Goal: Task Accomplishment & Management: Manage account settings

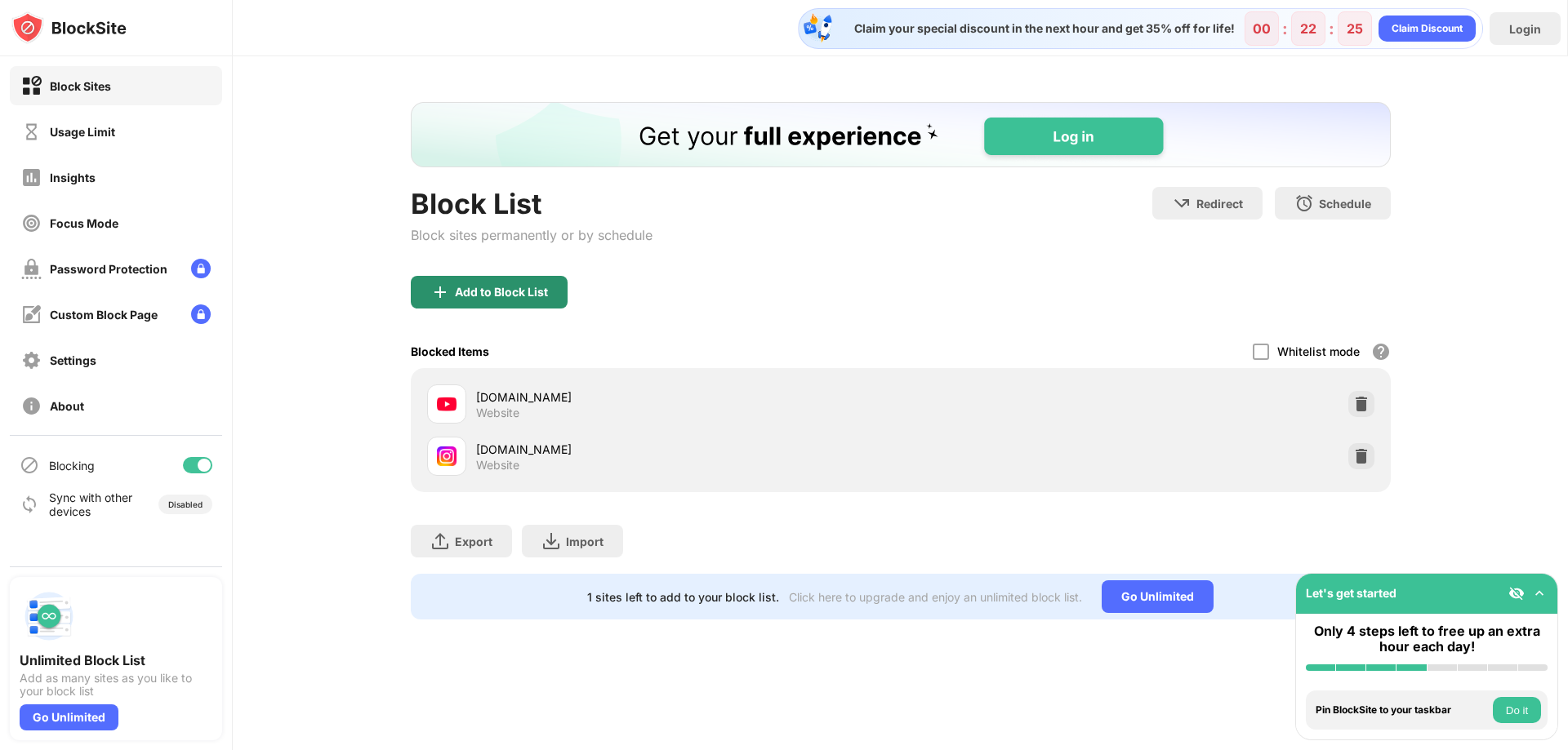
click at [532, 294] on div "Add to Block List" at bounding box center [501, 292] width 93 height 13
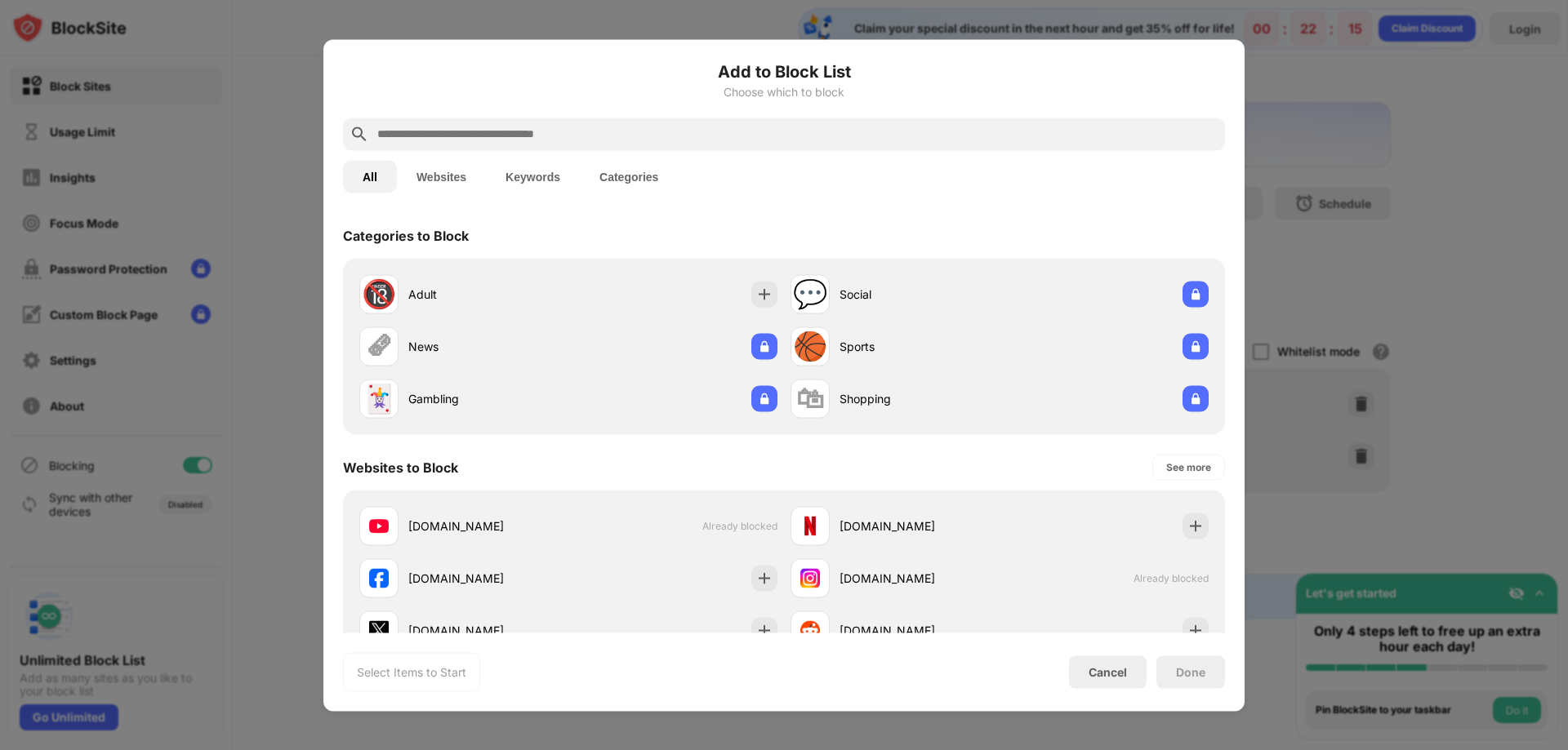
click at [467, 179] on button "Websites" at bounding box center [442, 176] width 89 height 32
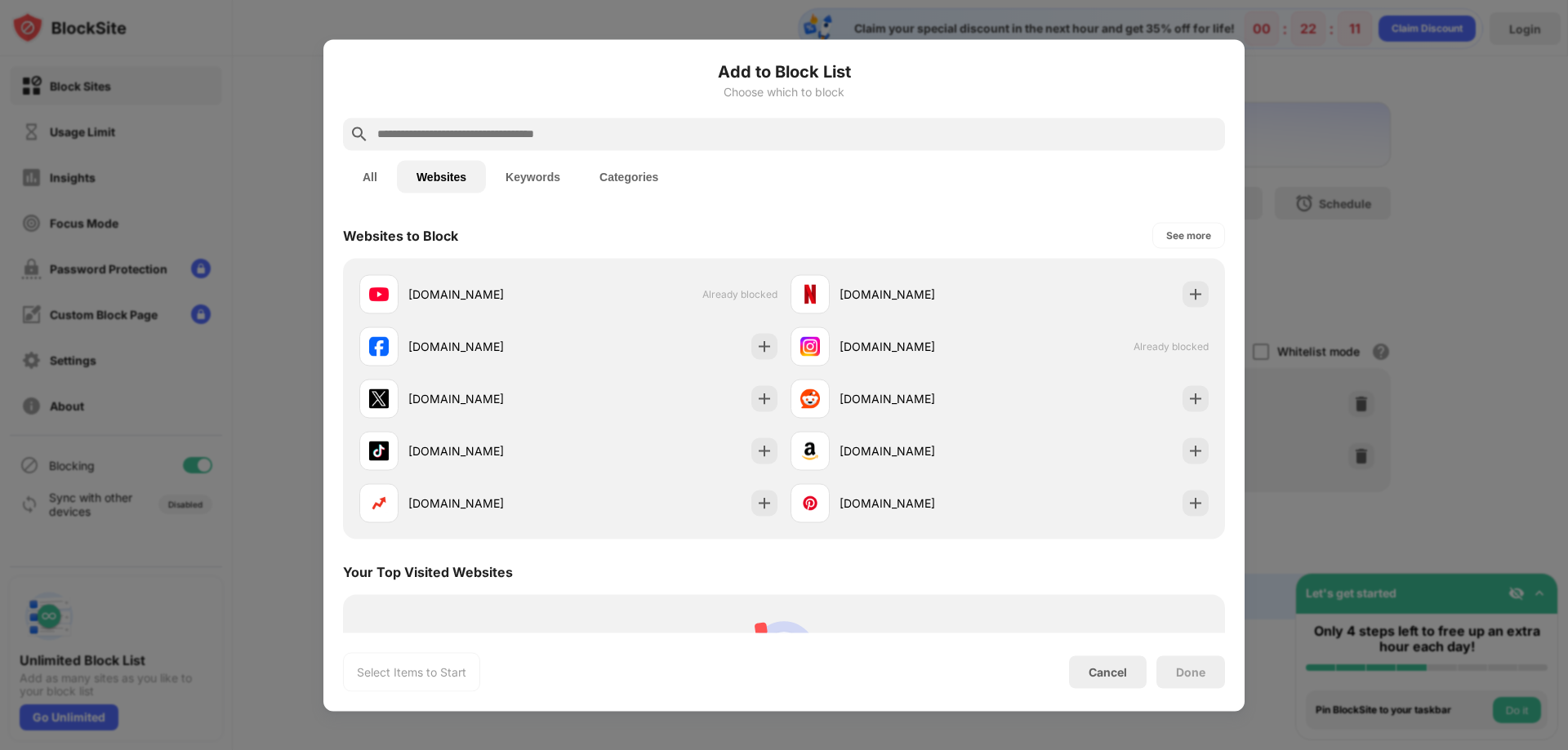
click at [625, 167] on button "Categories" at bounding box center [628, 176] width 98 height 32
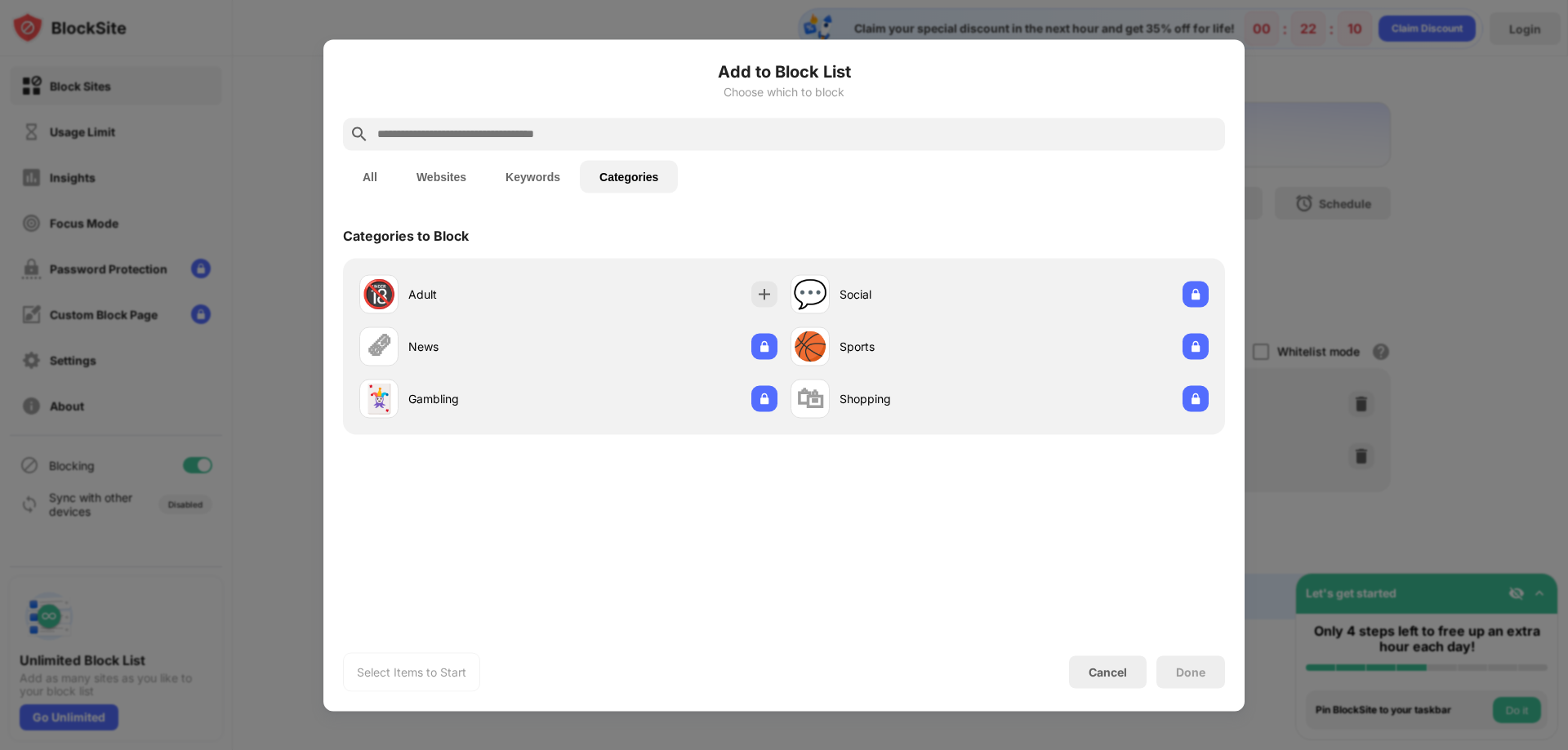
click at [441, 179] on button "Websites" at bounding box center [442, 176] width 89 height 32
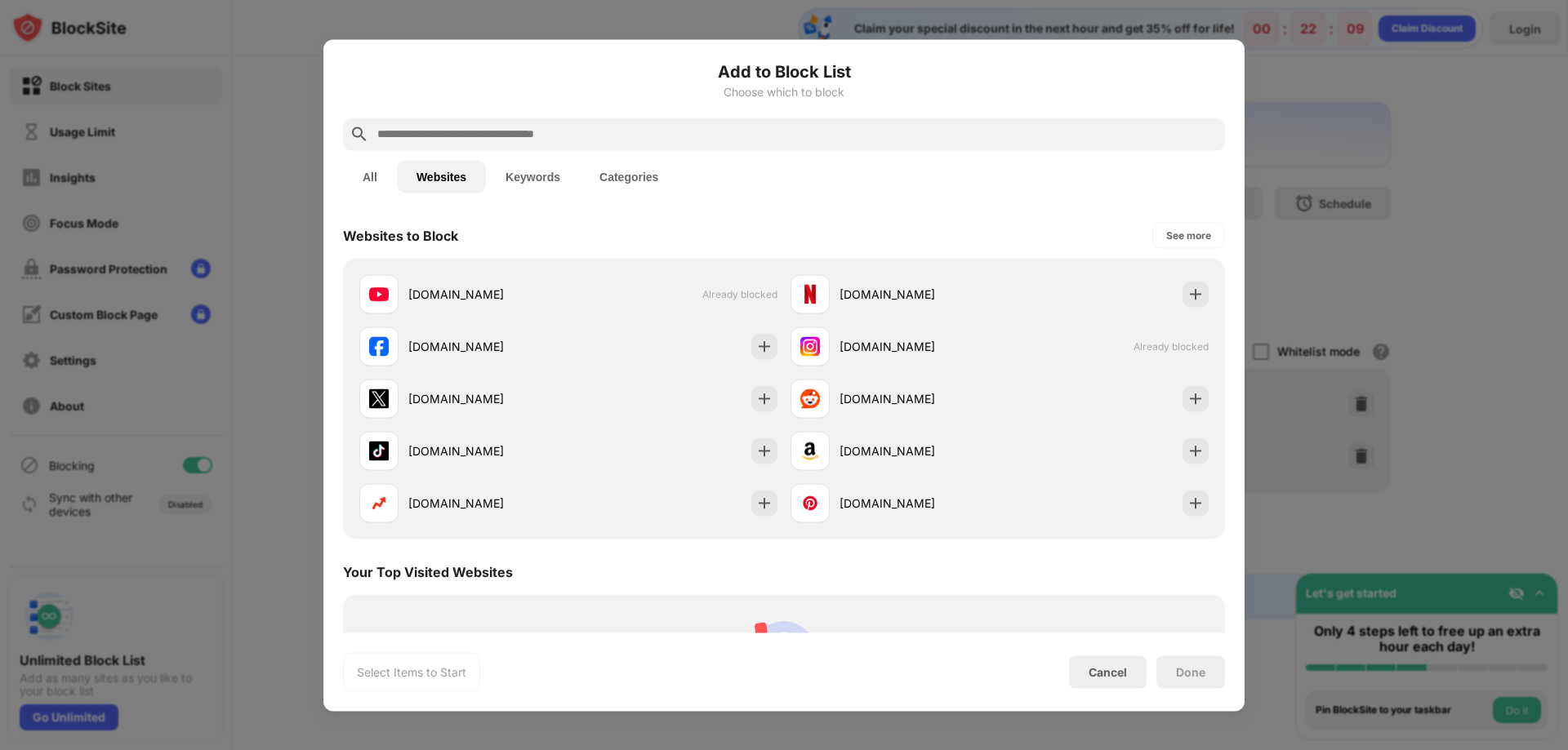
click at [371, 180] on button "All" at bounding box center [370, 176] width 54 height 32
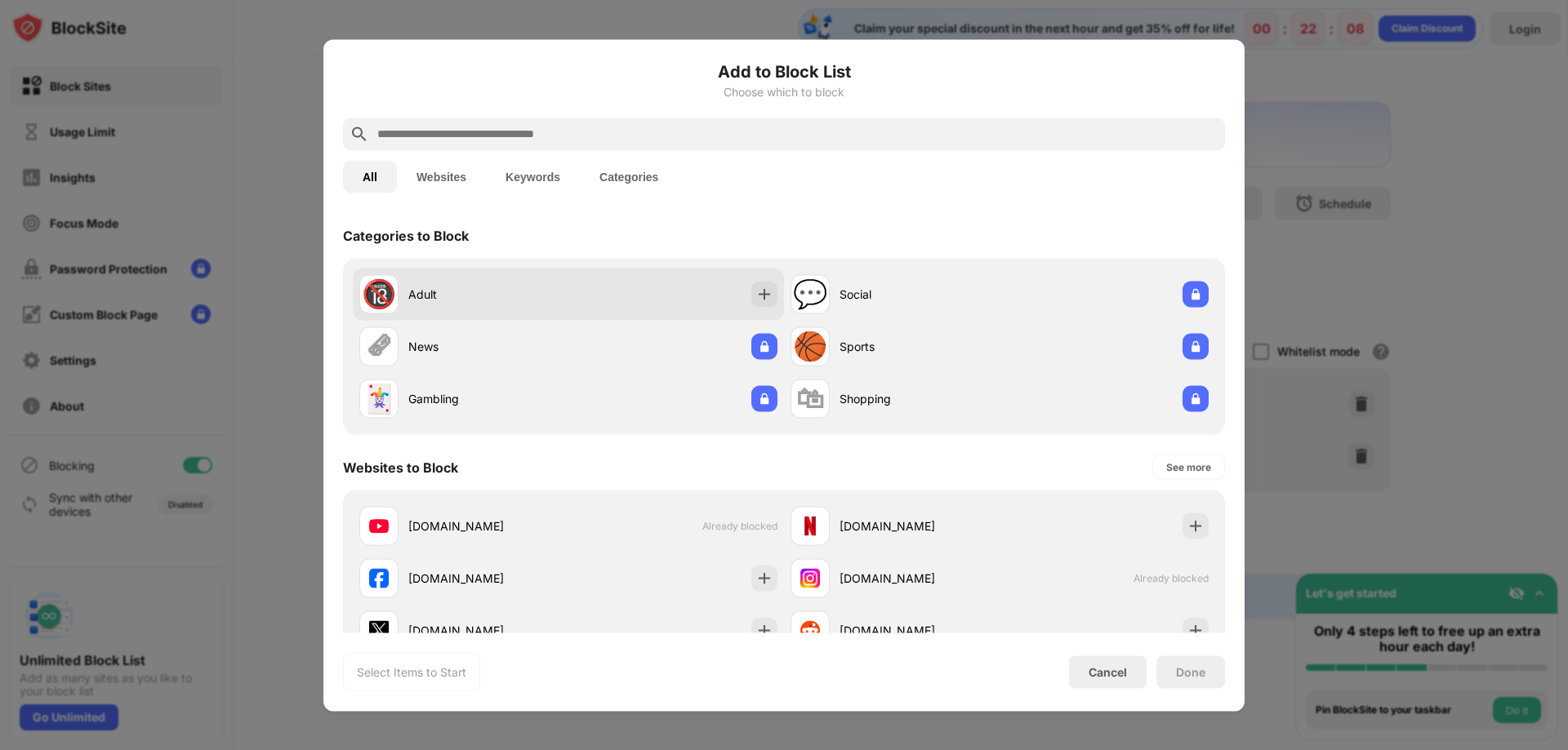
click at [395, 281] on div "🔞" at bounding box center [378, 294] width 34 height 33
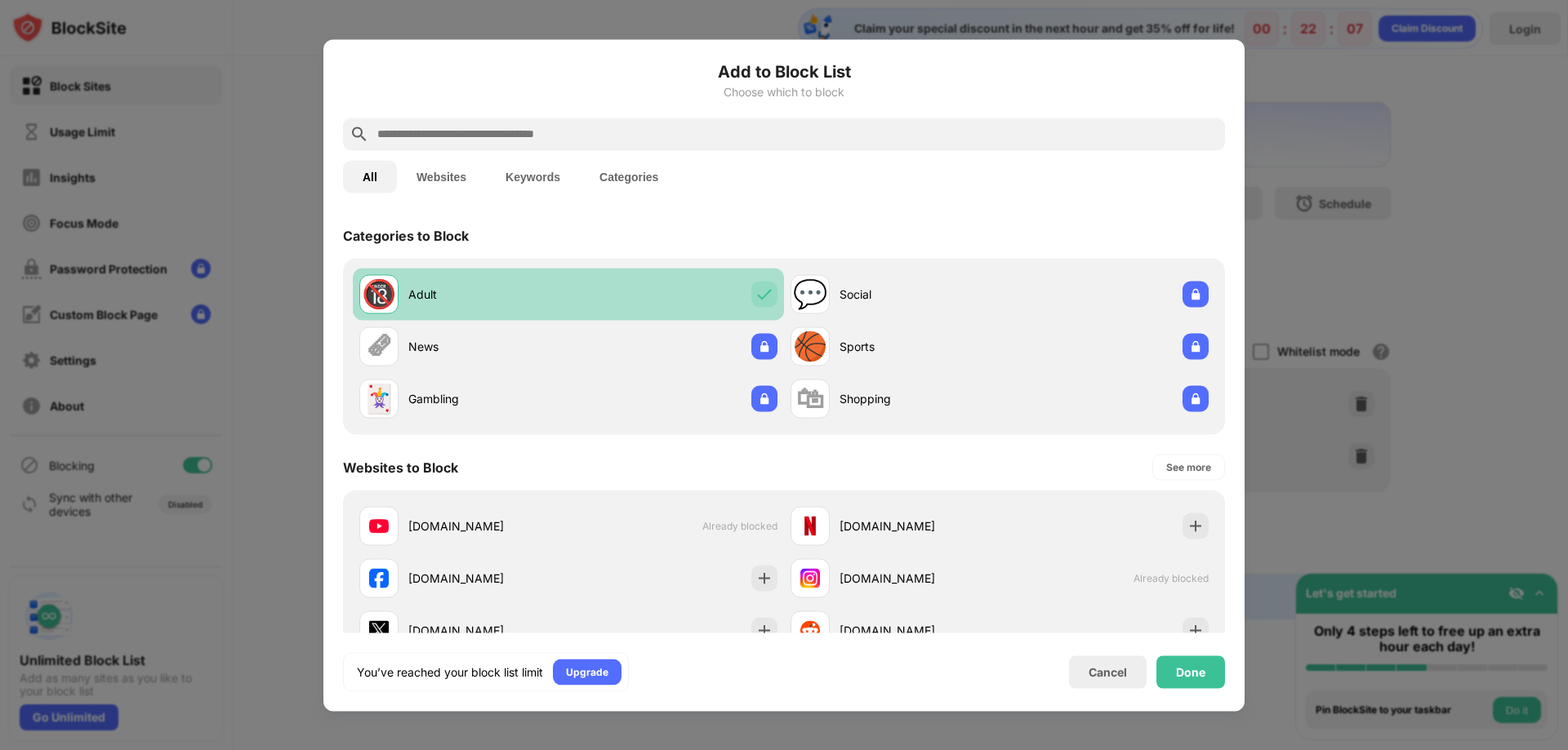
click at [395, 281] on div "🔞" at bounding box center [378, 294] width 34 height 33
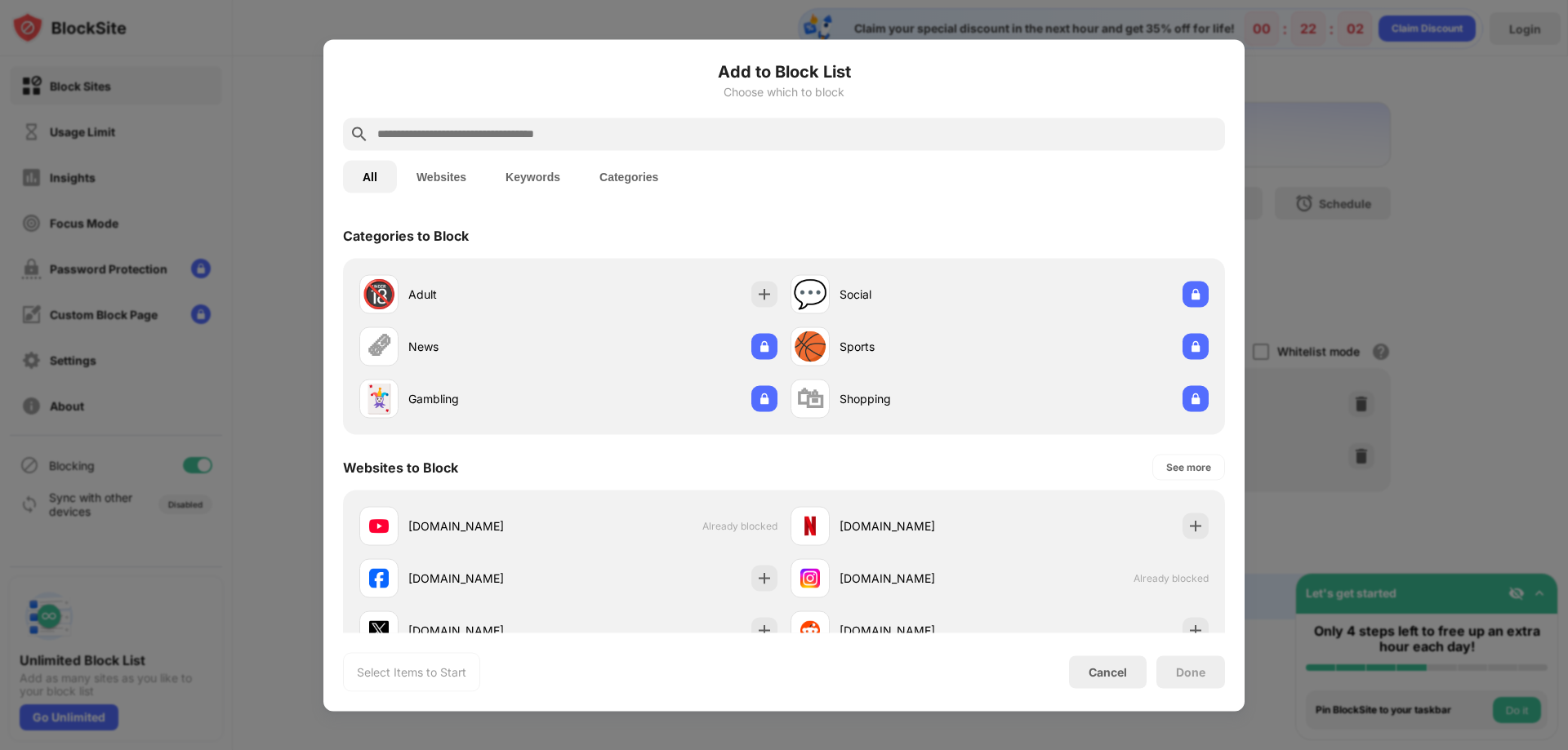
click at [492, 132] on input "text" at bounding box center [796, 133] width 842 height 19
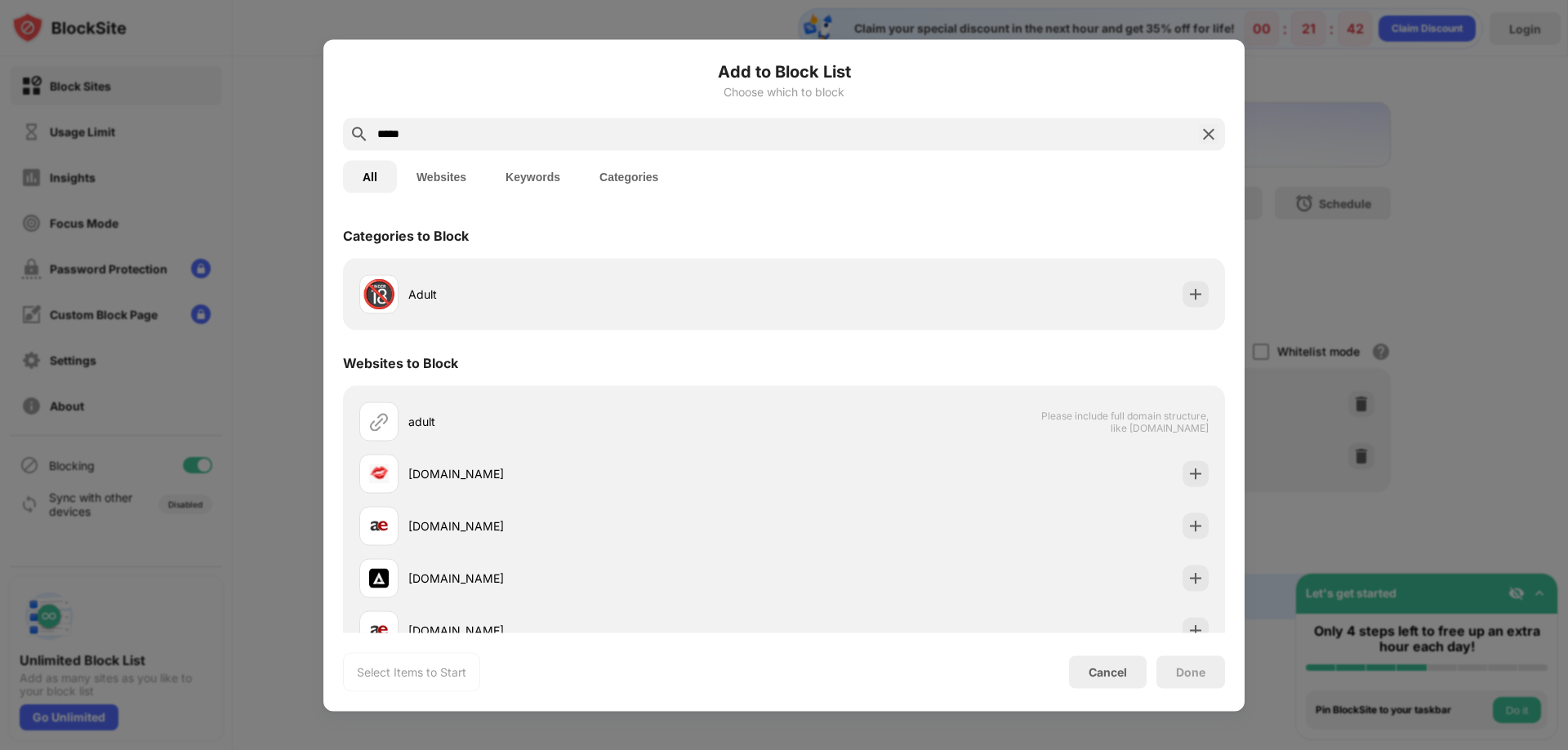
drag, startPoint x: 420, startPoint y: 135, endPoint x: 314, endPoint y: 131, distance: 106.1
click at [314, 749] on div "Add to Block List Choose which to block ***** All Websites Keywords Categories …" at bounding box center [784, 750] width 1568 height 0
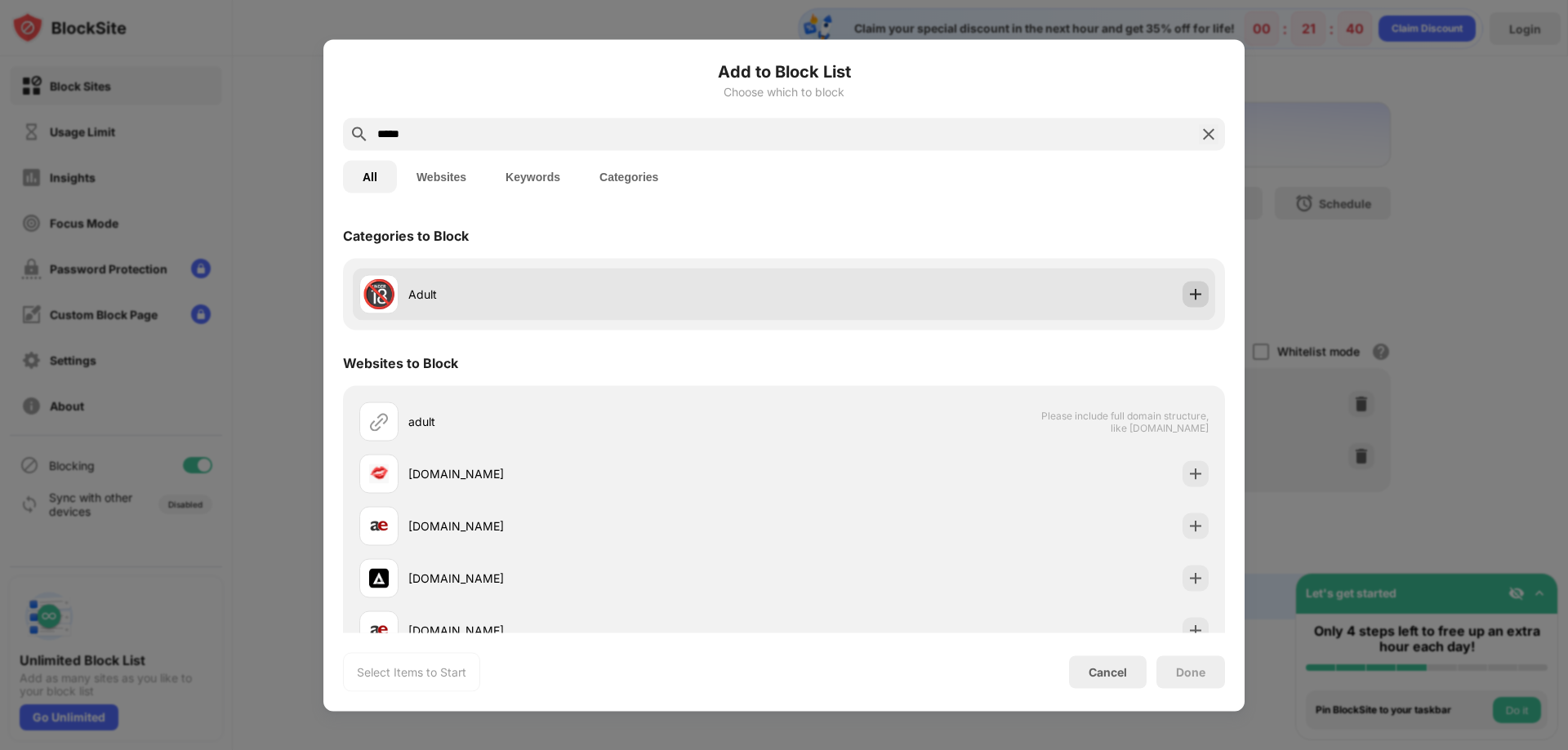
type input "*****"
click at [1187, 295] on img at bounding box center [1195, 294] width 17 height 17
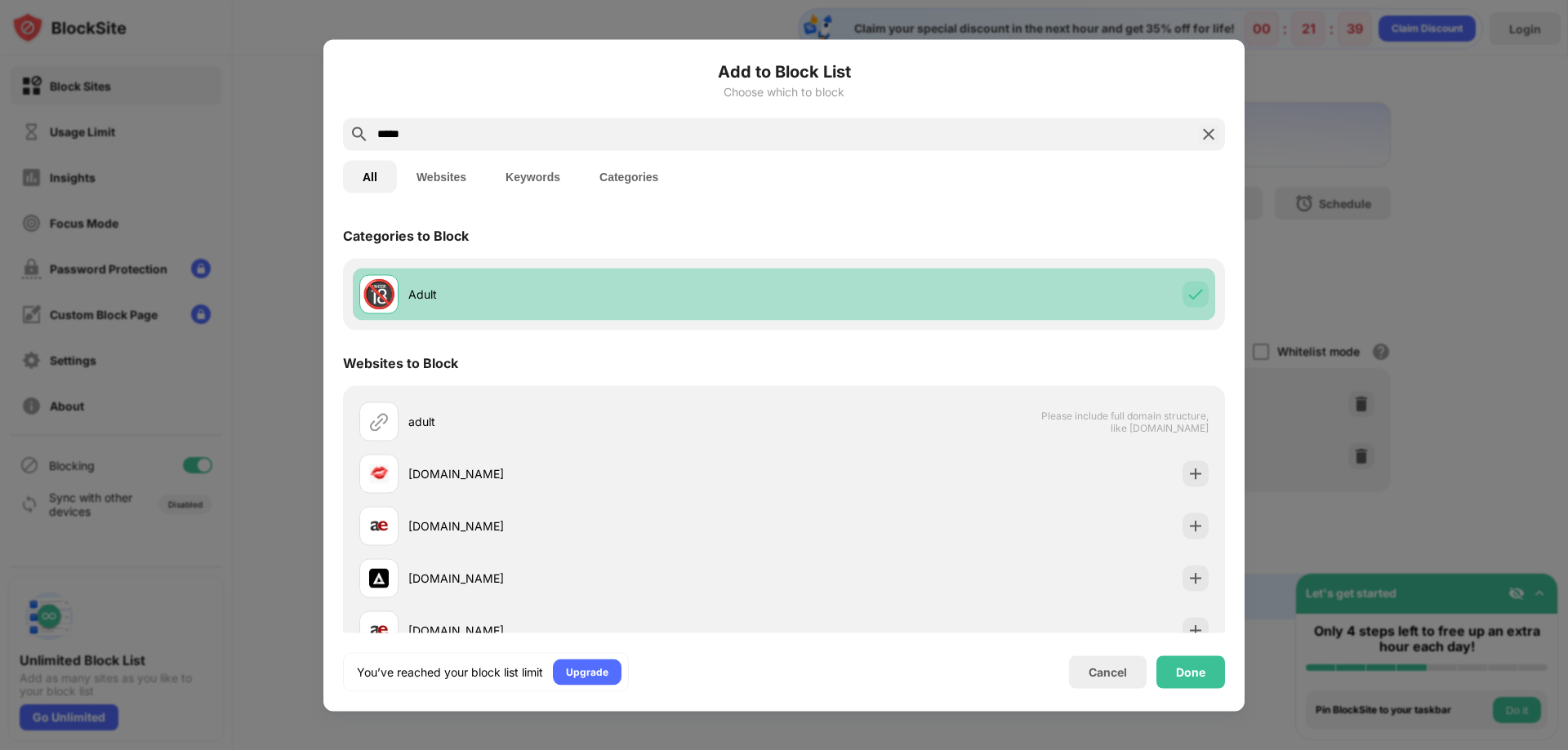
click at [1187, 295] on img at bounding box center [1195, 294] width 17 height 17
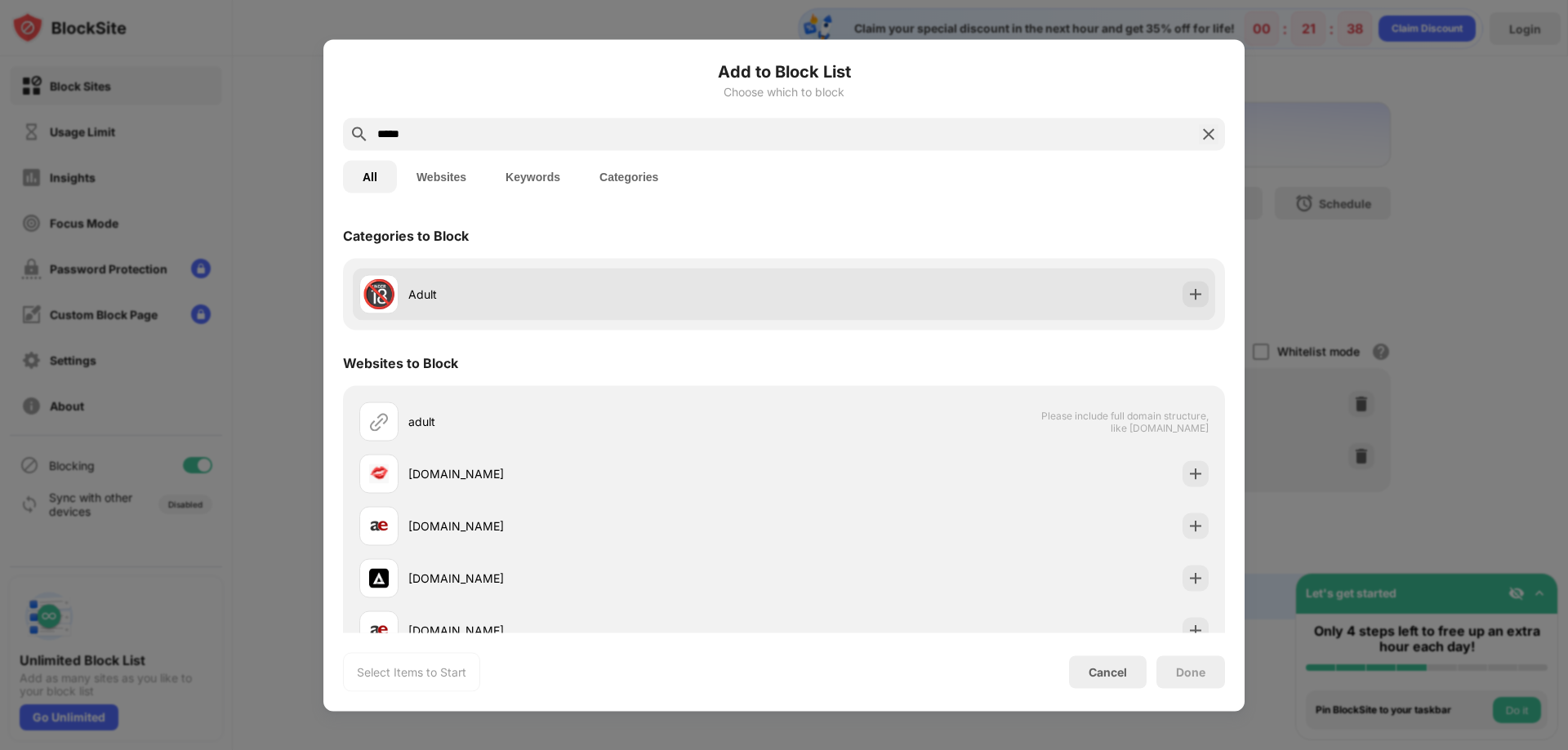
click at [851, 314] on div "🔞 Adult" at bounding box center [784, 294] width 862 height 52
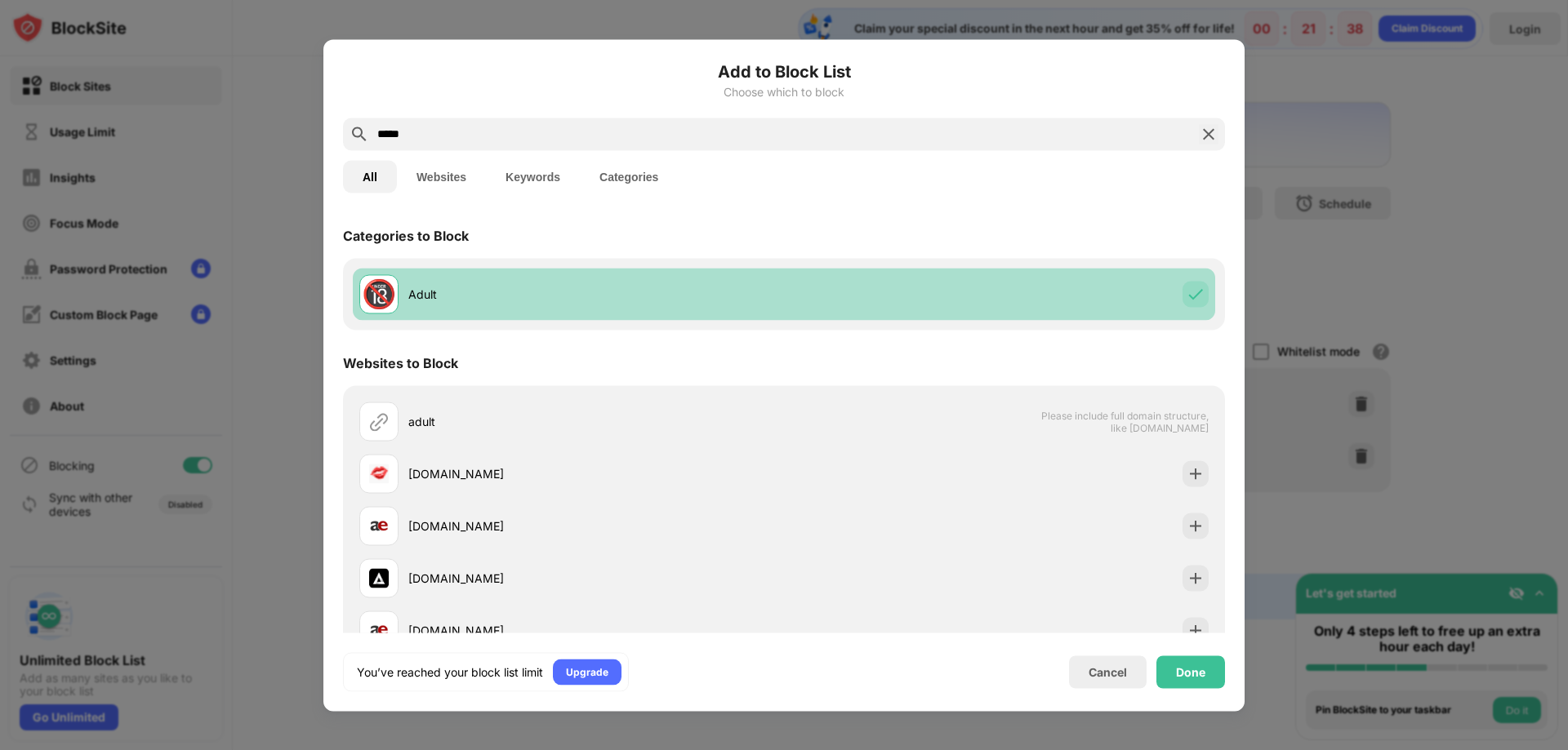
click at [840, 303] on div "🔞 Adult" at bounding box center [784, 294] width 862 height 52
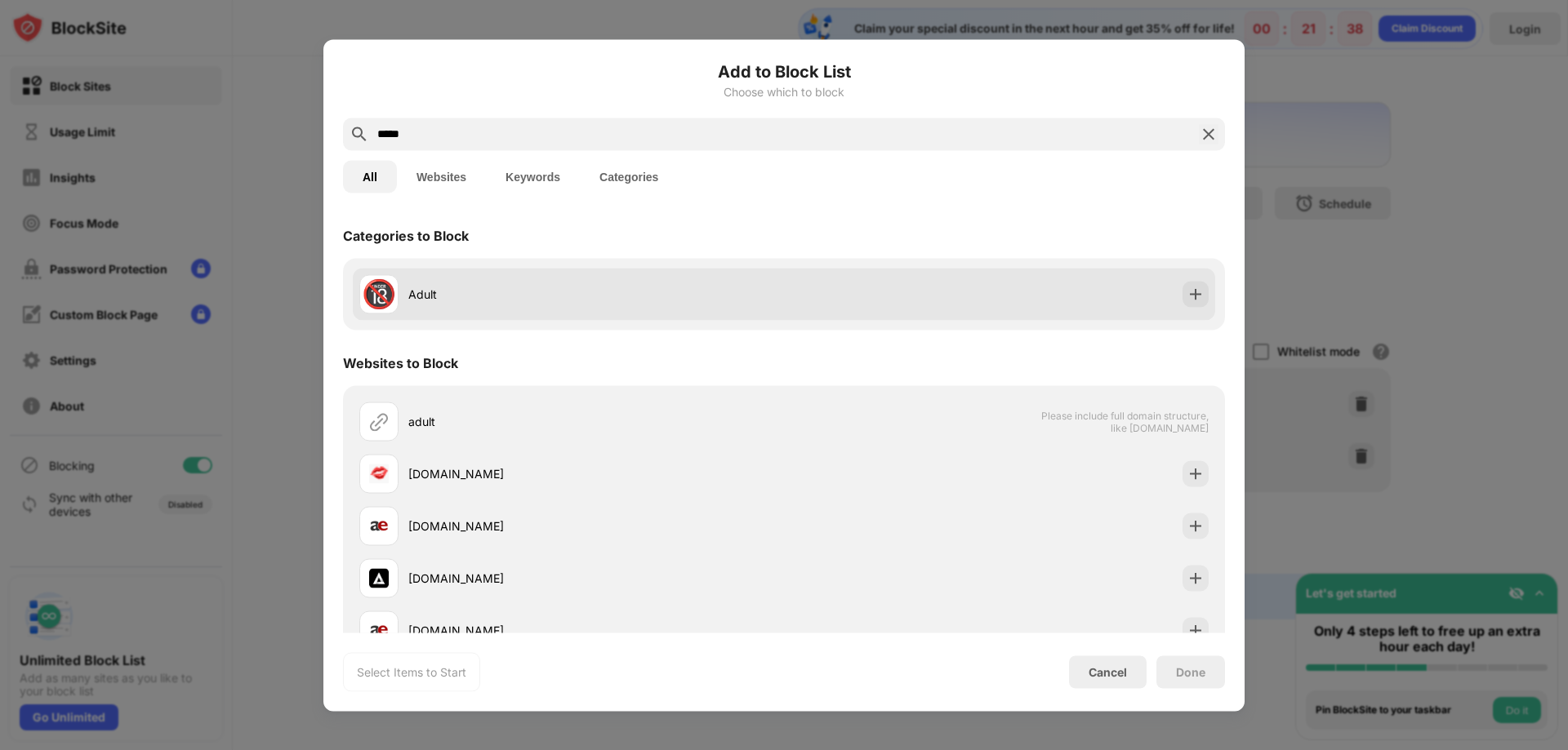
click at [840, 303] on div "🔞 Adult" at bounding box center [784, 294] width 862 height 52
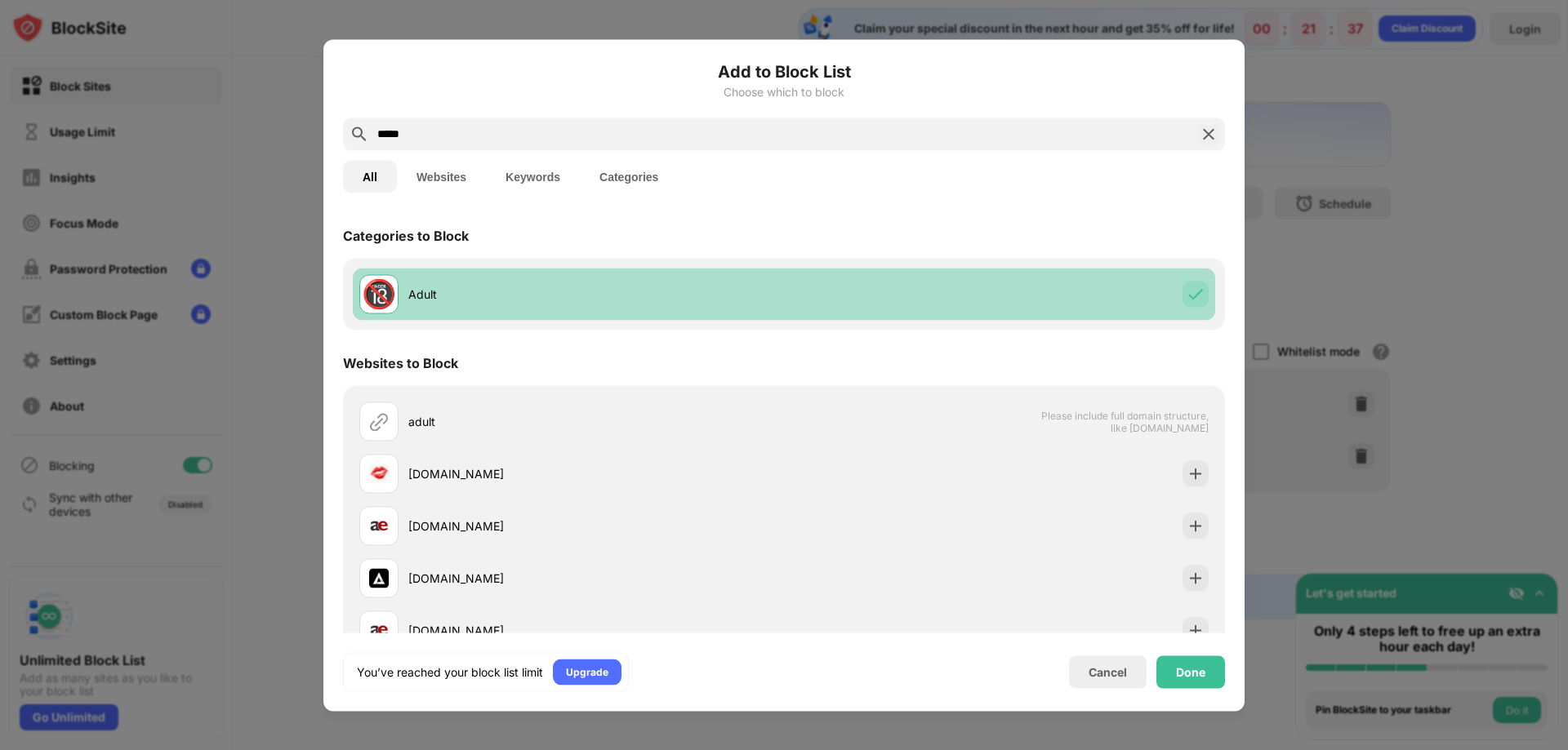
click at [840, 303] on div "🔞 Adult" at bounding box center [784, 294] width 862 height 52
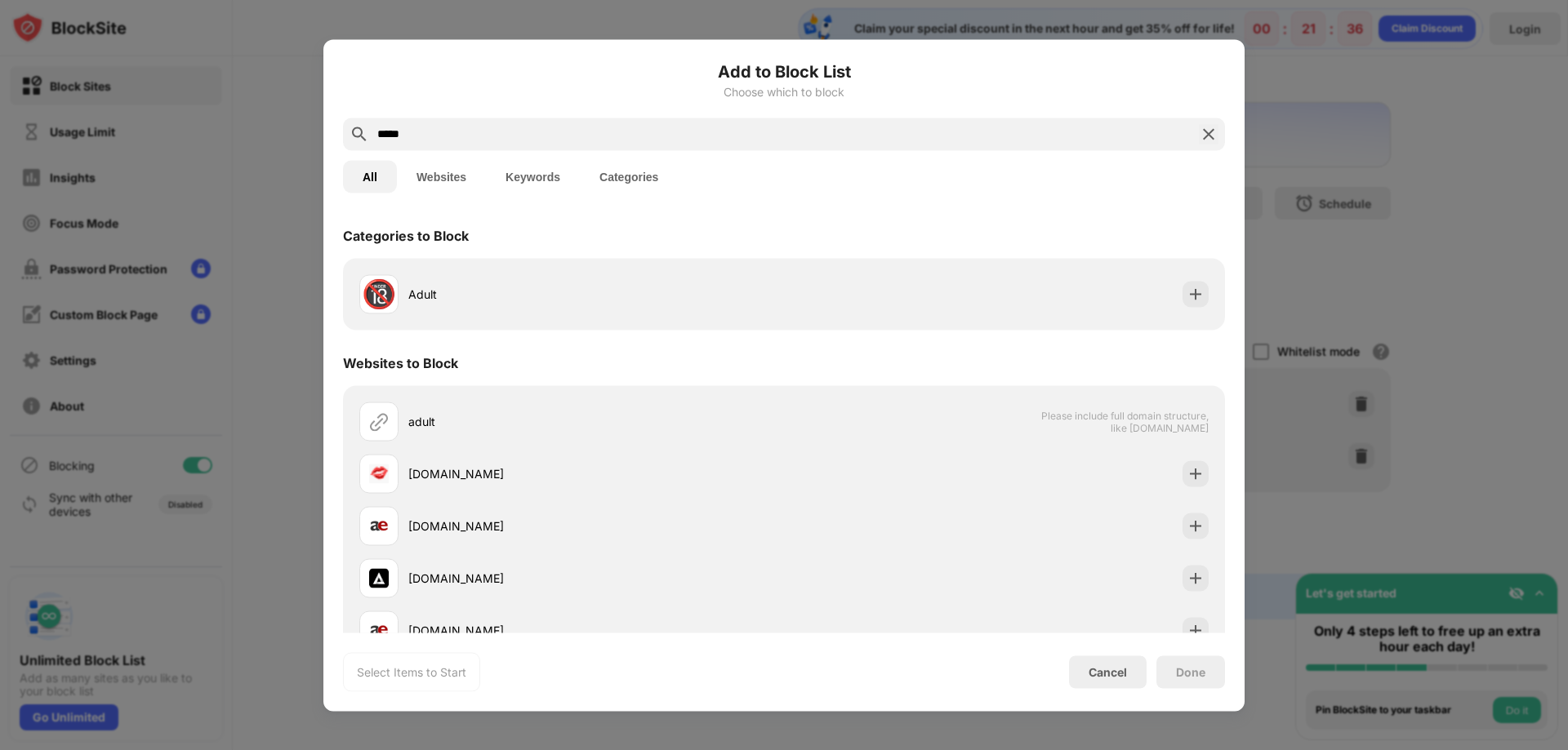
click at [1210, 137] on img at bounding box center [1208, 133] width 19 height 19
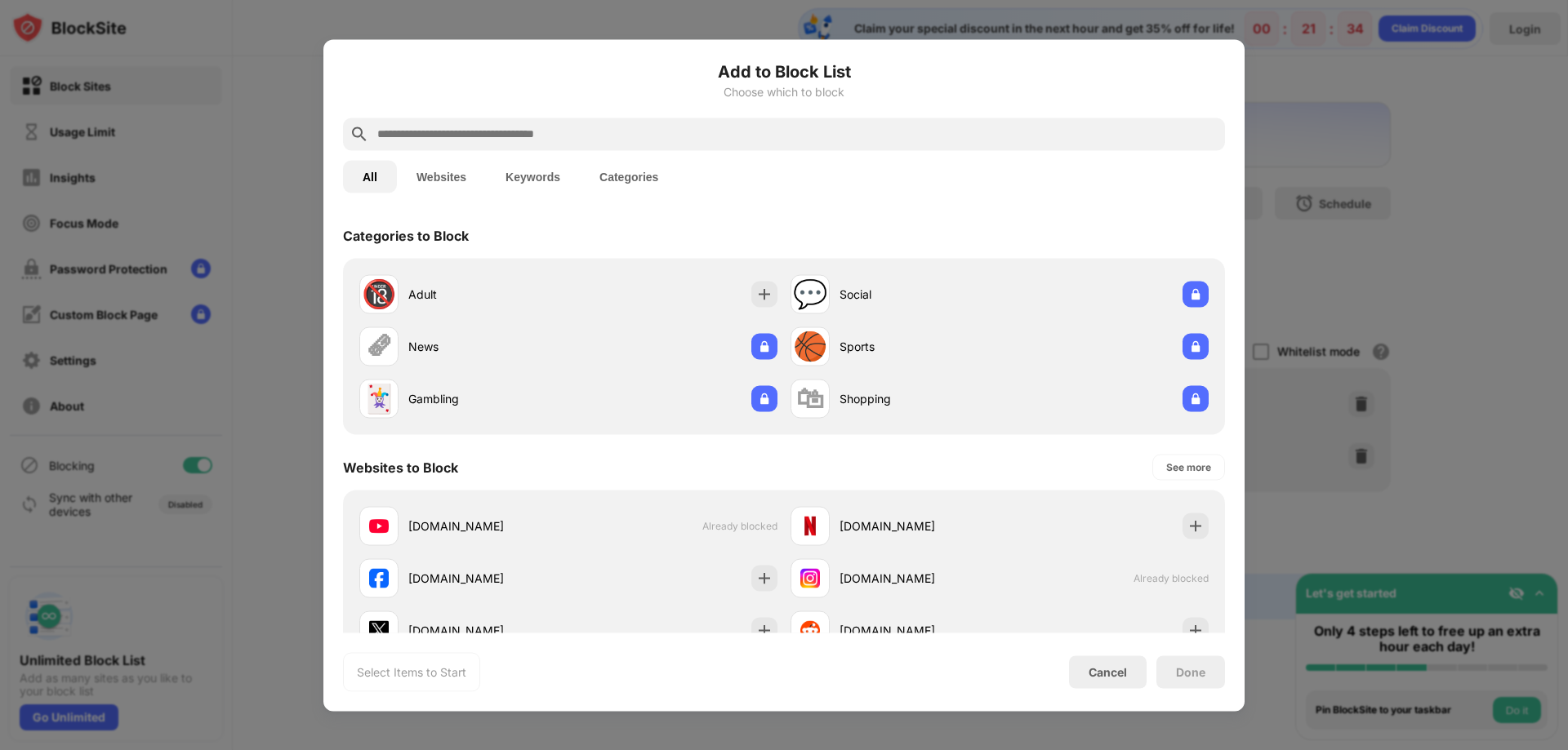
click at [606, 182] on button "Categories" at bounding box center [628, 176] width 98 height 32
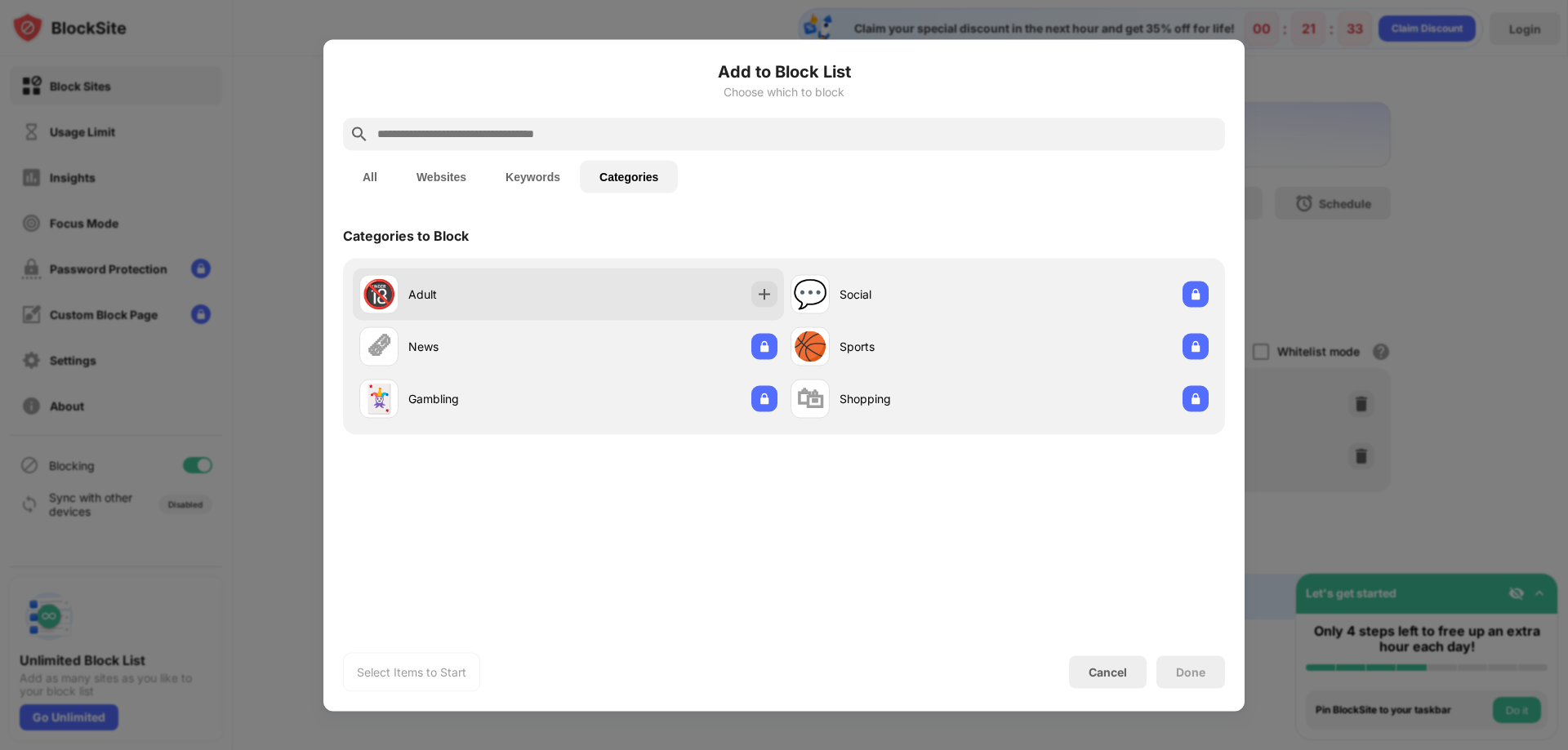
click at [589, 287] on div "🔞 Adult" at bounding box center [568, 294] width 431 height 52
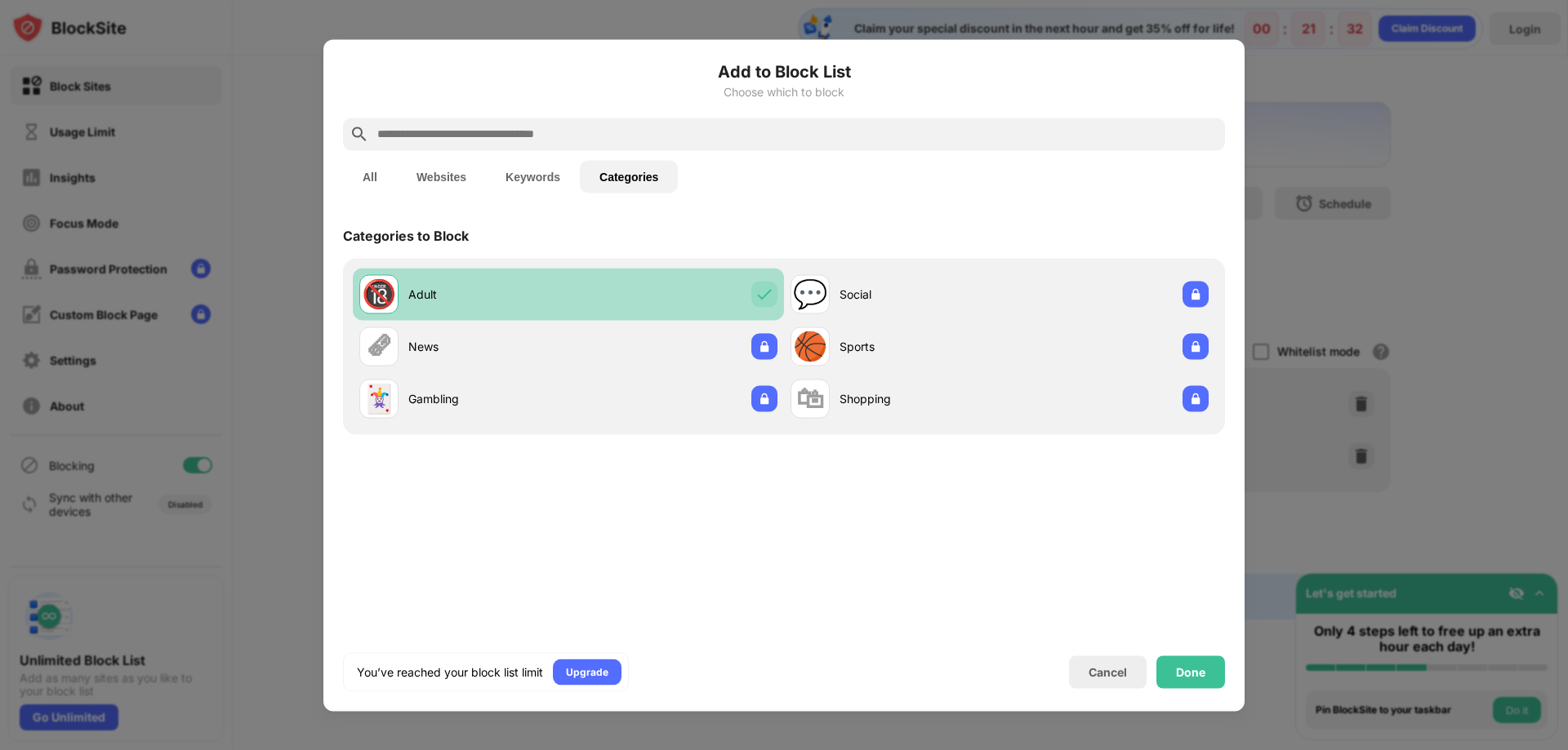
click at [589, 287] on div "🔞 Adult" at bounding box center [568, 294] width 431 height 52
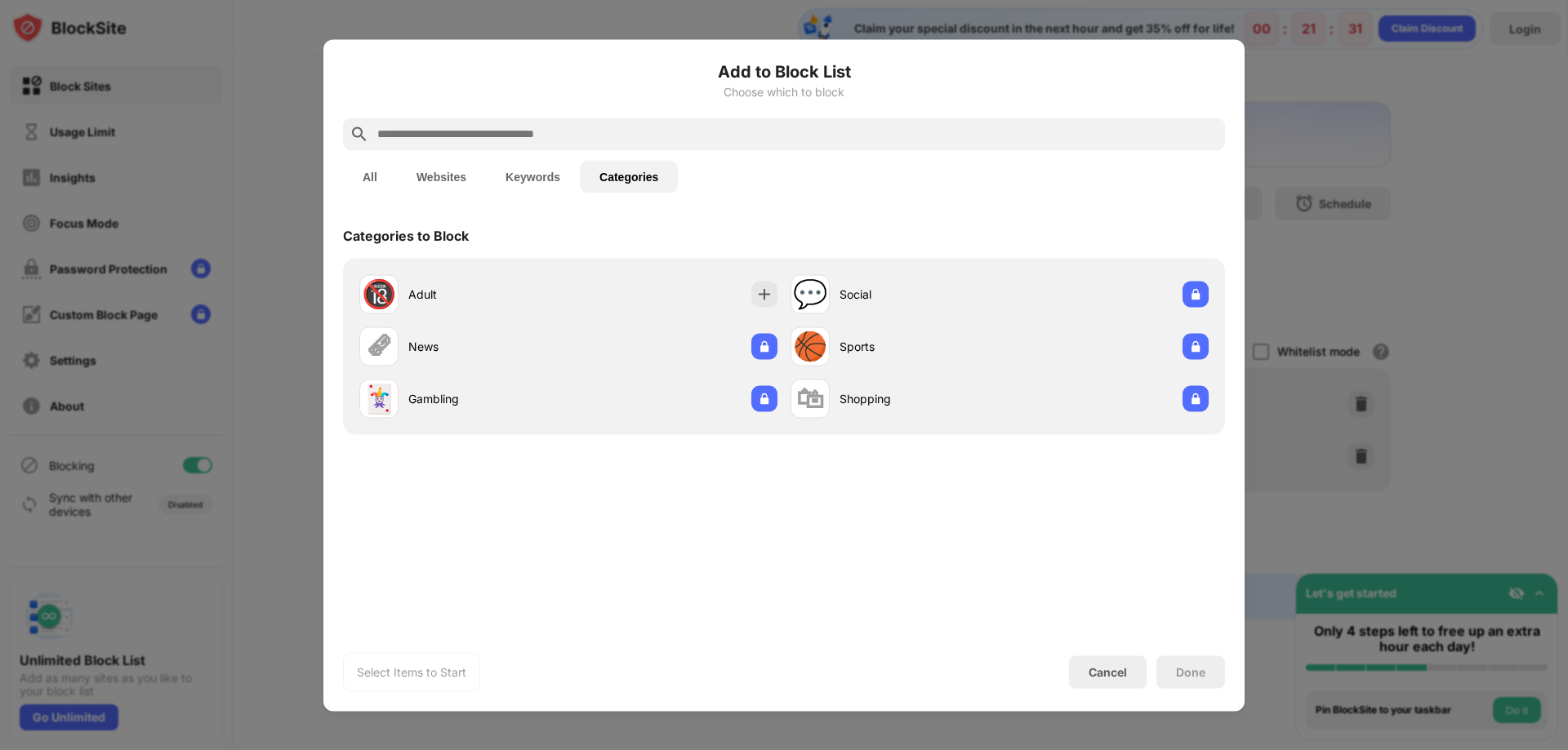
click at [442, 175] on button "Websites" at bounding box center [442, 176] width 89 height 32
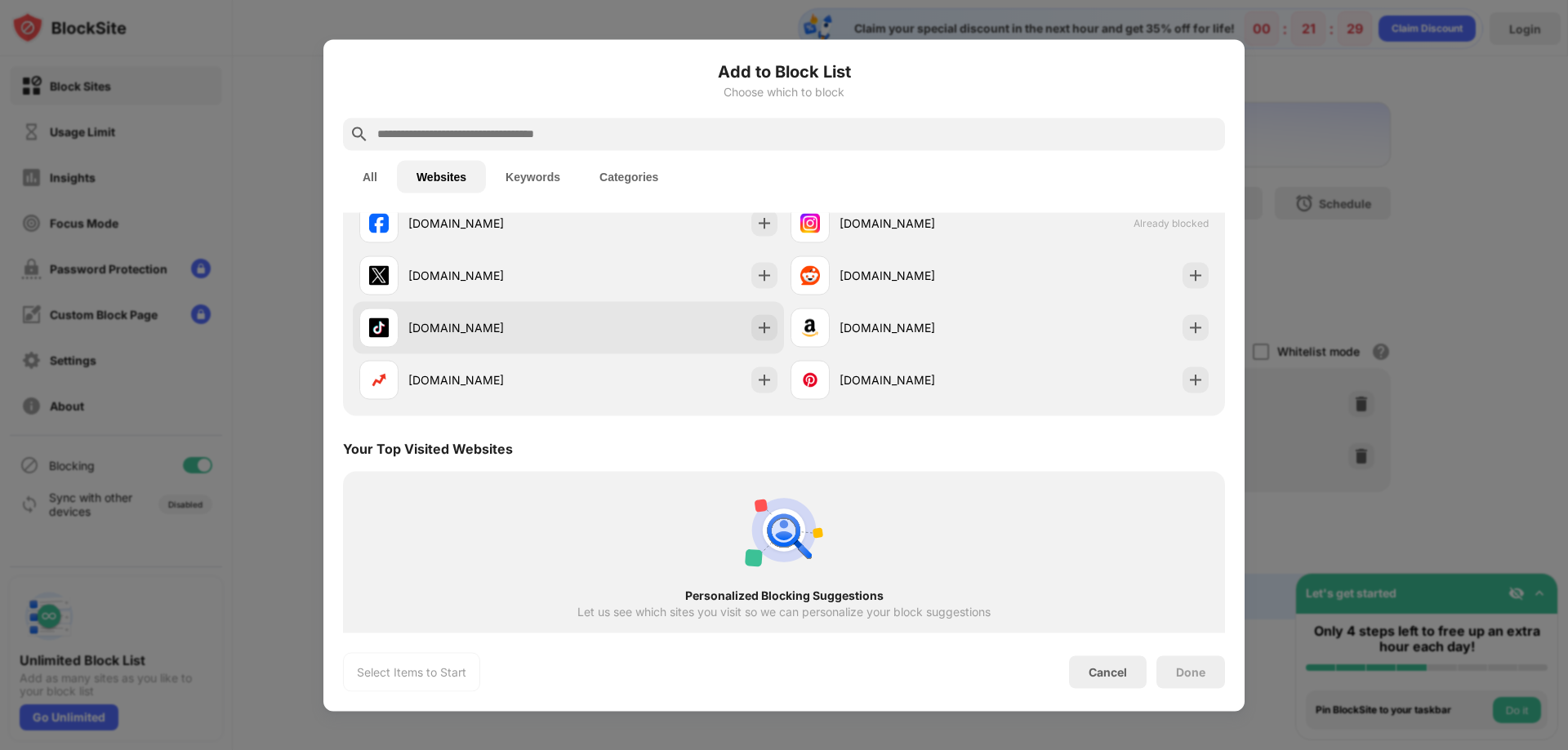
scroll to position [174, 0]
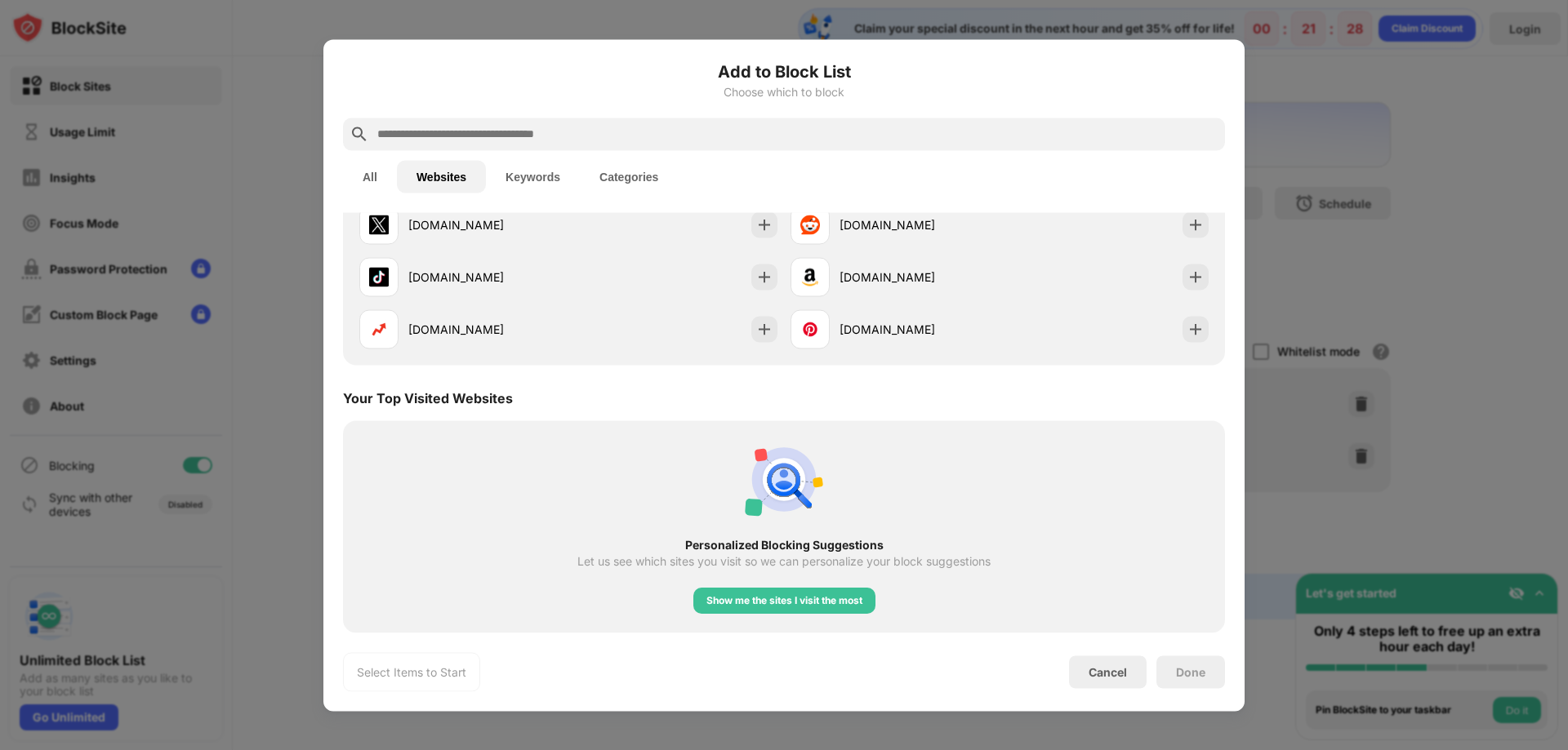
click at [299, 372] on div at bounding box center [784, 375] width 1568 height 750
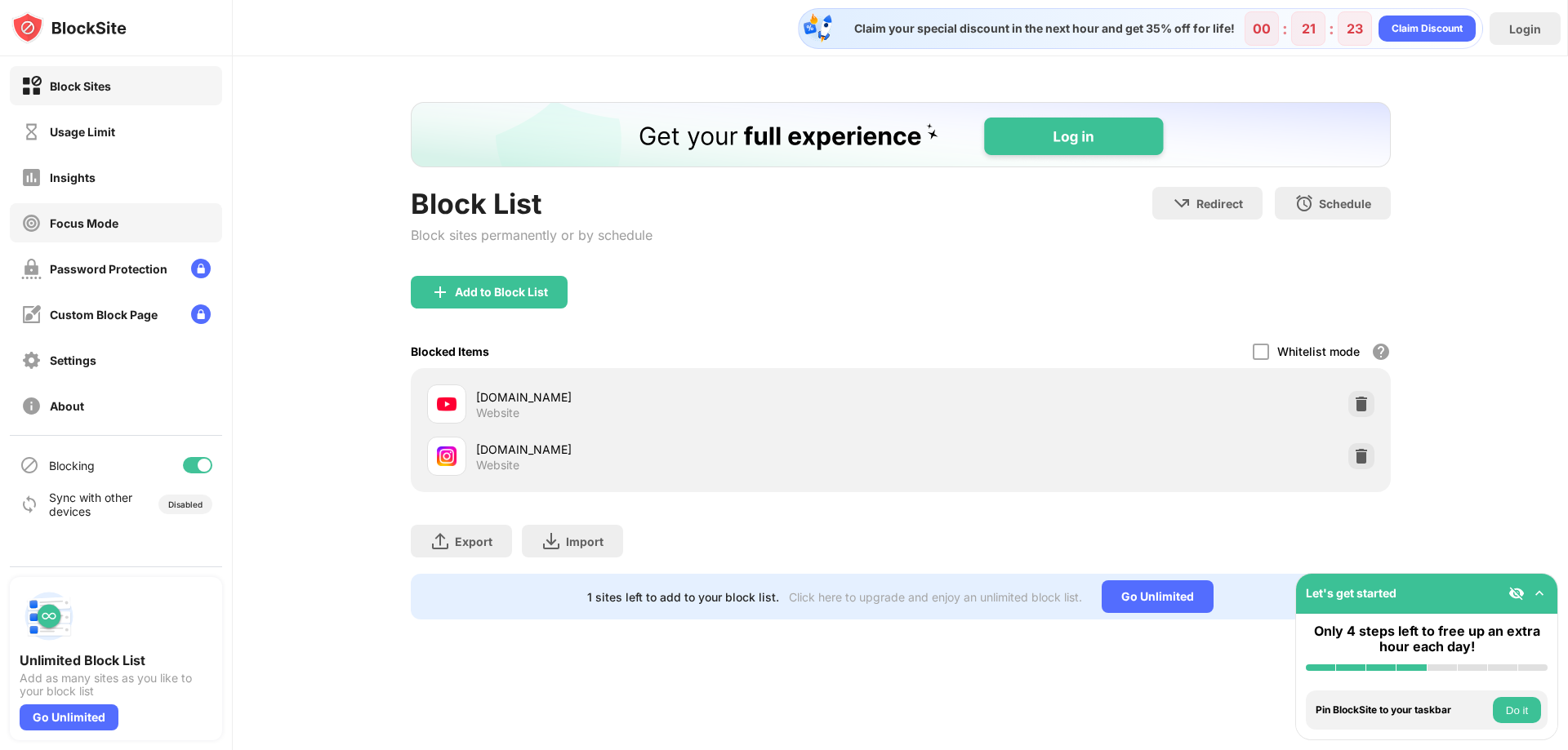
click at [117, 231] on div "Focus Mode" at bounding box center [70, 223] width 98 height 20
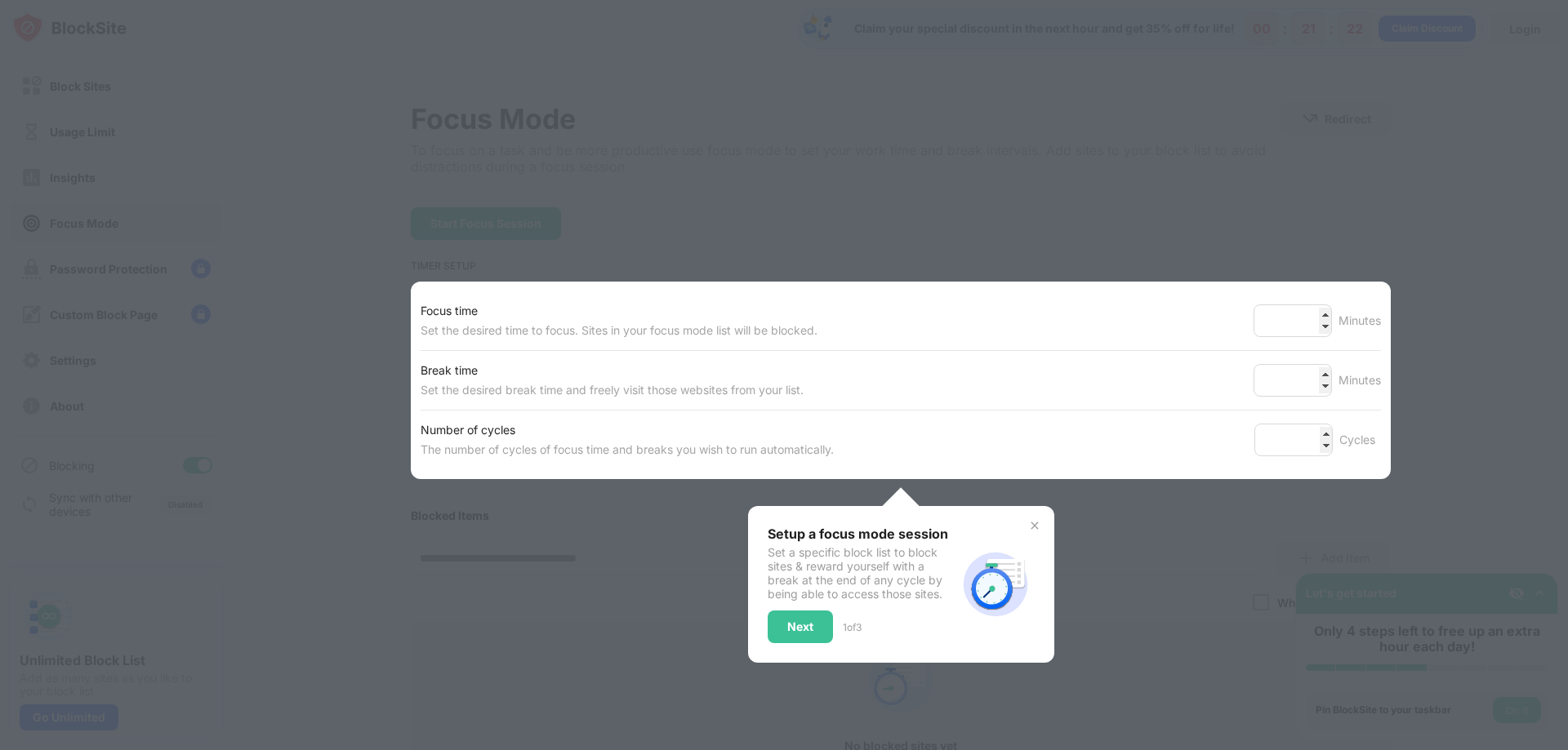
click at [128, 172] on div at bounding box center [784, 375] width 1568 height 750
click at [523, 240] on div at bounding box center [784, 375] width 1568 height 750
click at [1396, 330] on div at bounding box center [784, 375] width 1568 height 750
drag, startPoint x: 1237, startPoint y: 329, endPoint x: 1218, endPoint y: 335, distance: 19.9
click at [1233, 330] on div "Focus time Set the desired time to focus. Sites in your focus mode list will be…" at bounding box center [901, 321] width 960 height 58
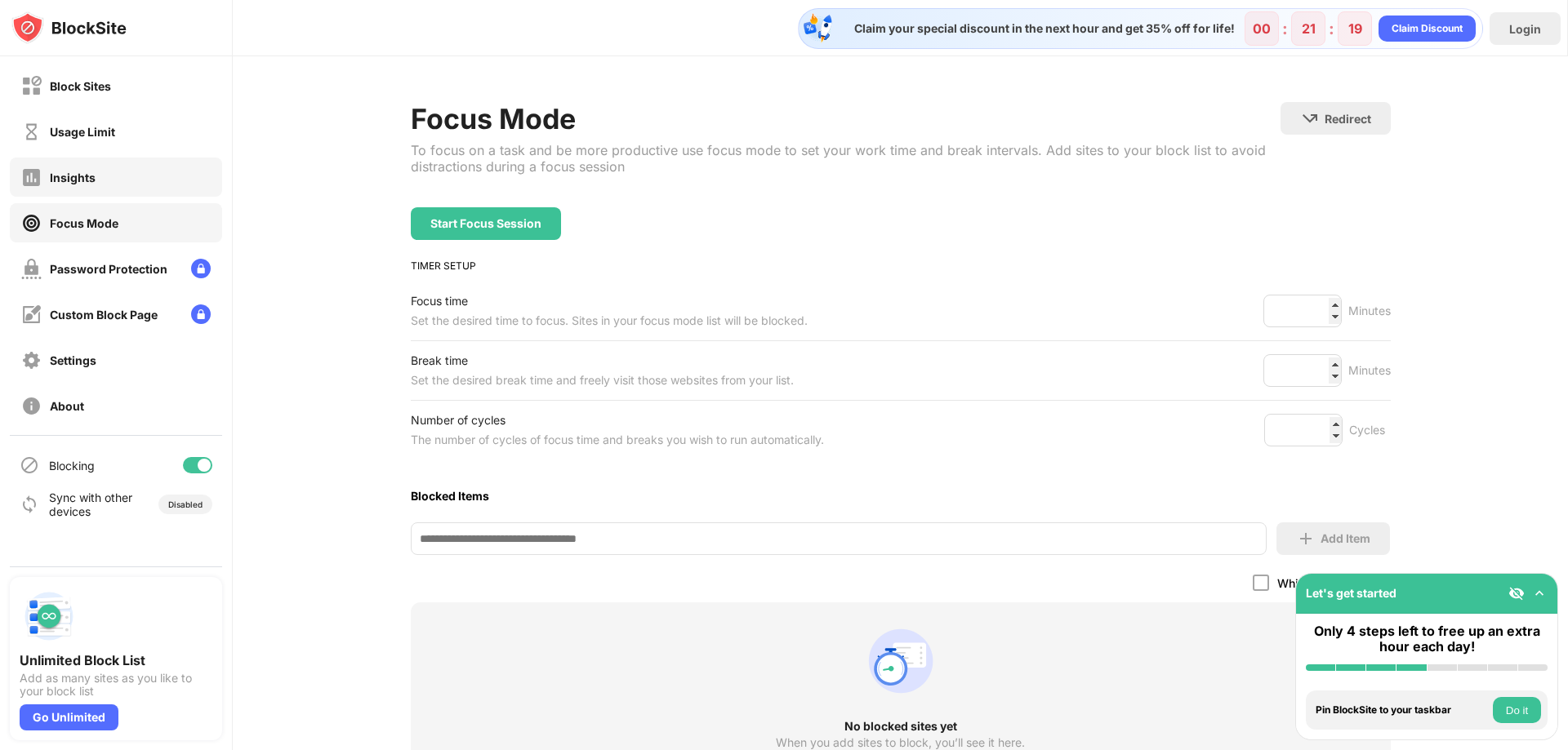
click at [103, 186] on div "Insights" at bounding box center [116, 177] width 213 height 39
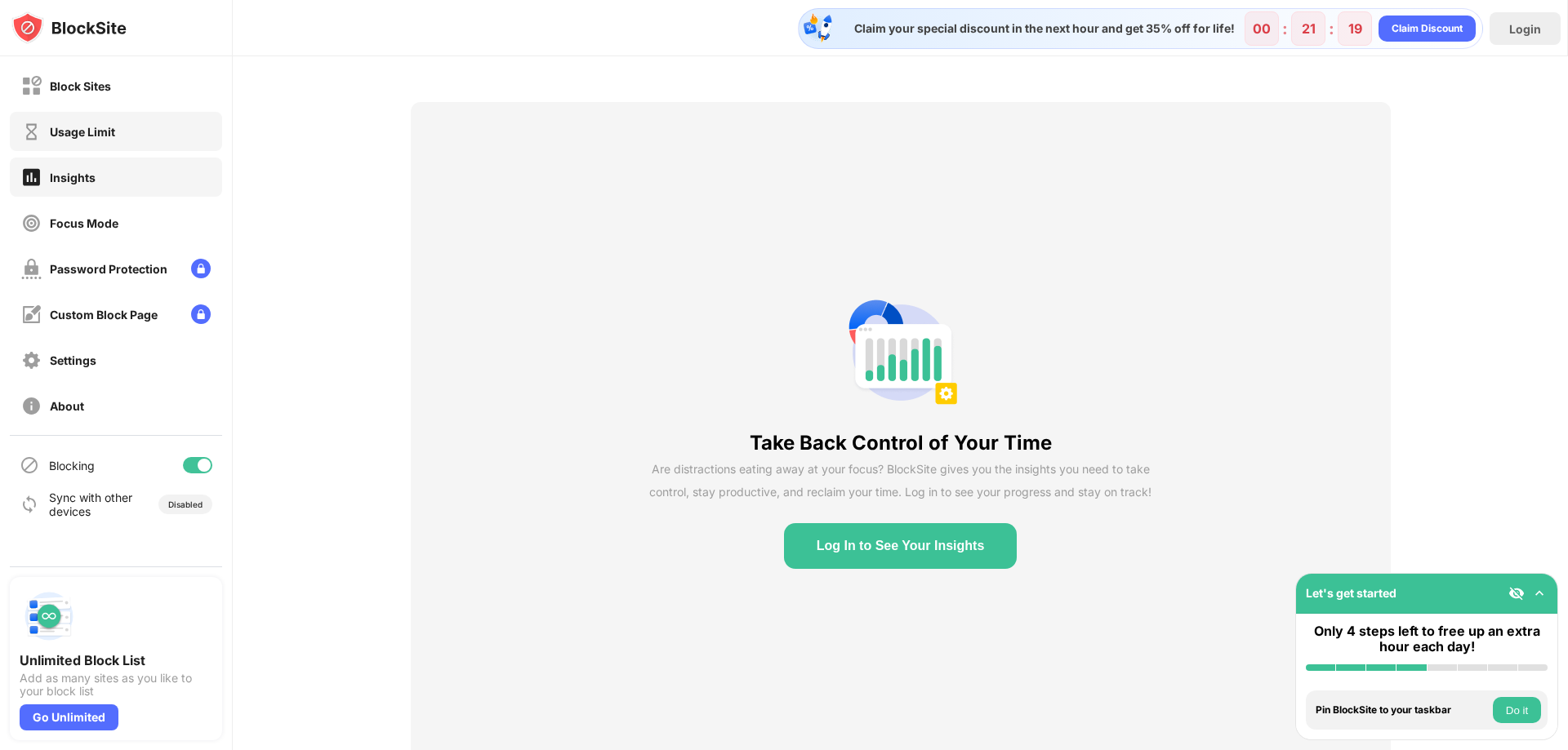
click at [125, 130] on div "Usage Limit" at bounding box center [116, 131] width 213 height 39
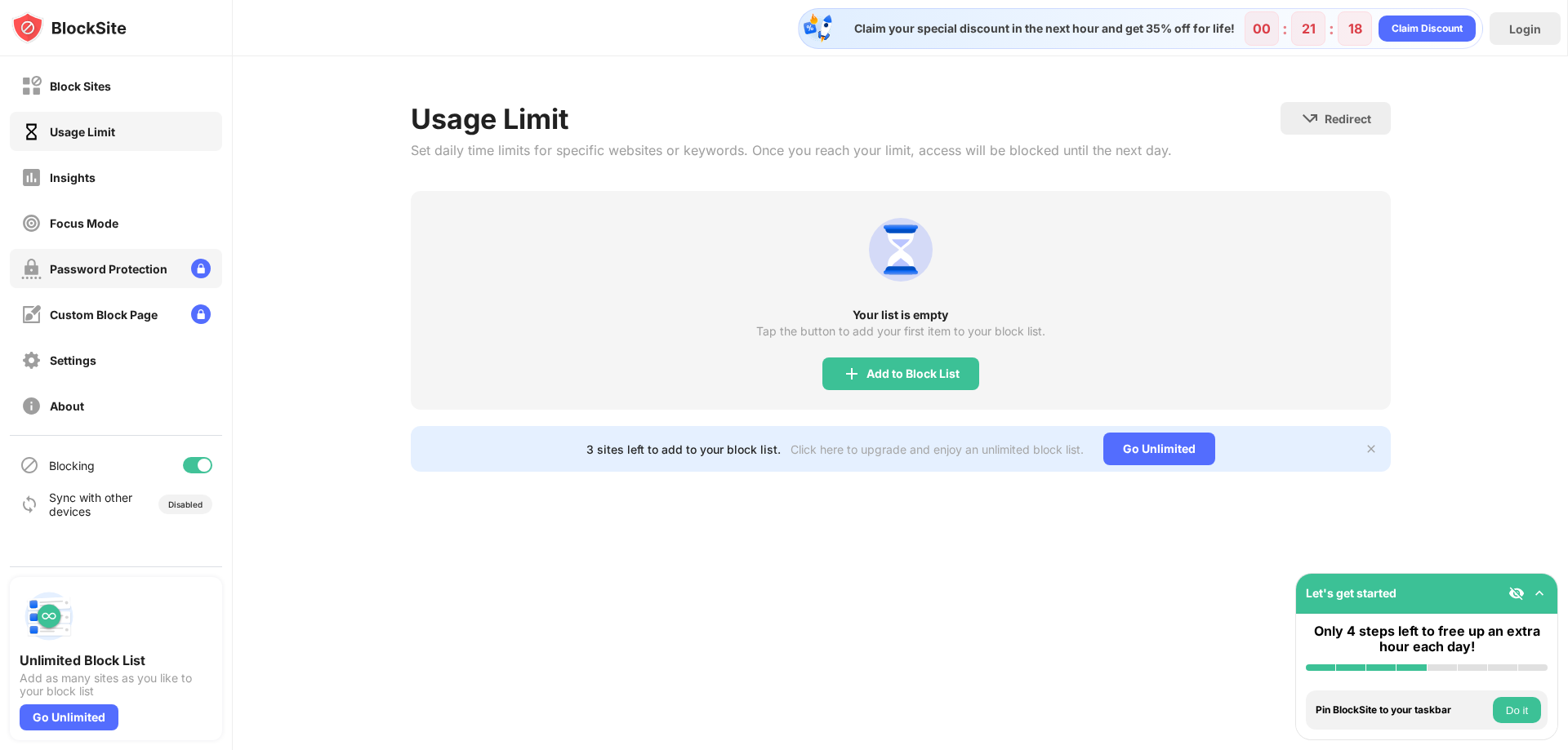
click at [164, 285] on div "Password Protection" at bounding box center [116, 268] width 213 height 39
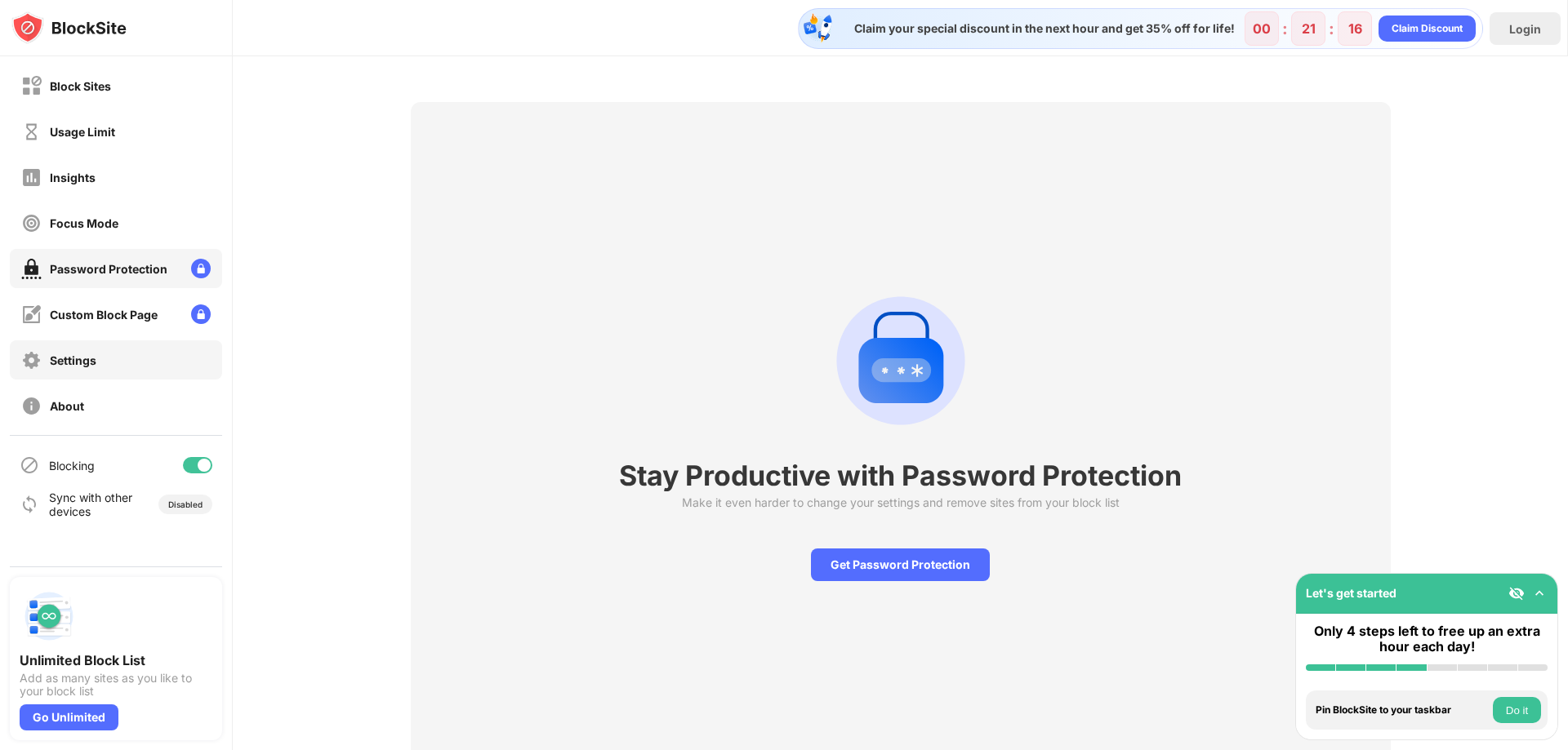
click at [154, 359] on div "Settings" at bounding box center [116, 360] width 213 height 39
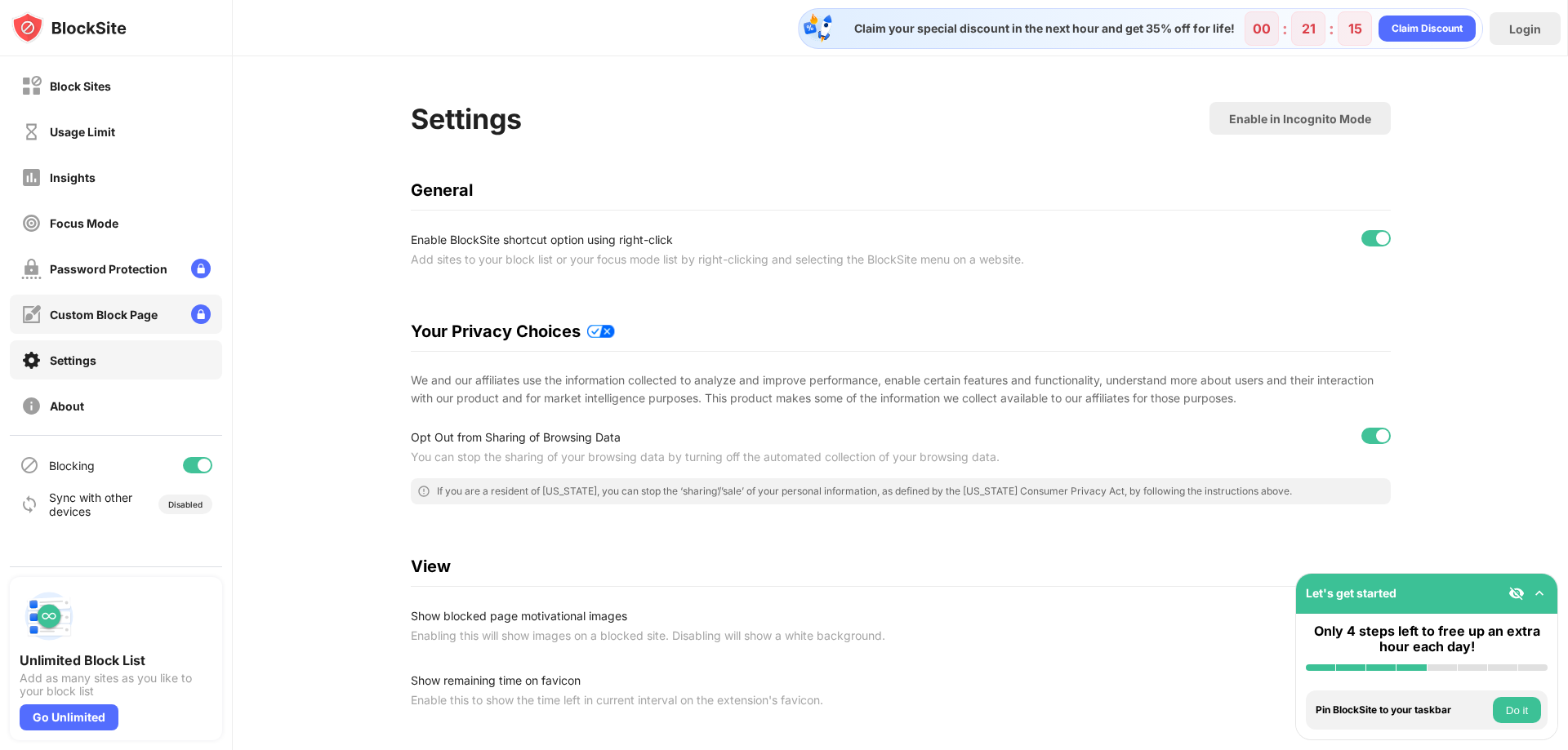
click at [162, 309] on div "Custom Block Page" at bounding box center [116, 314] width 213 height 39
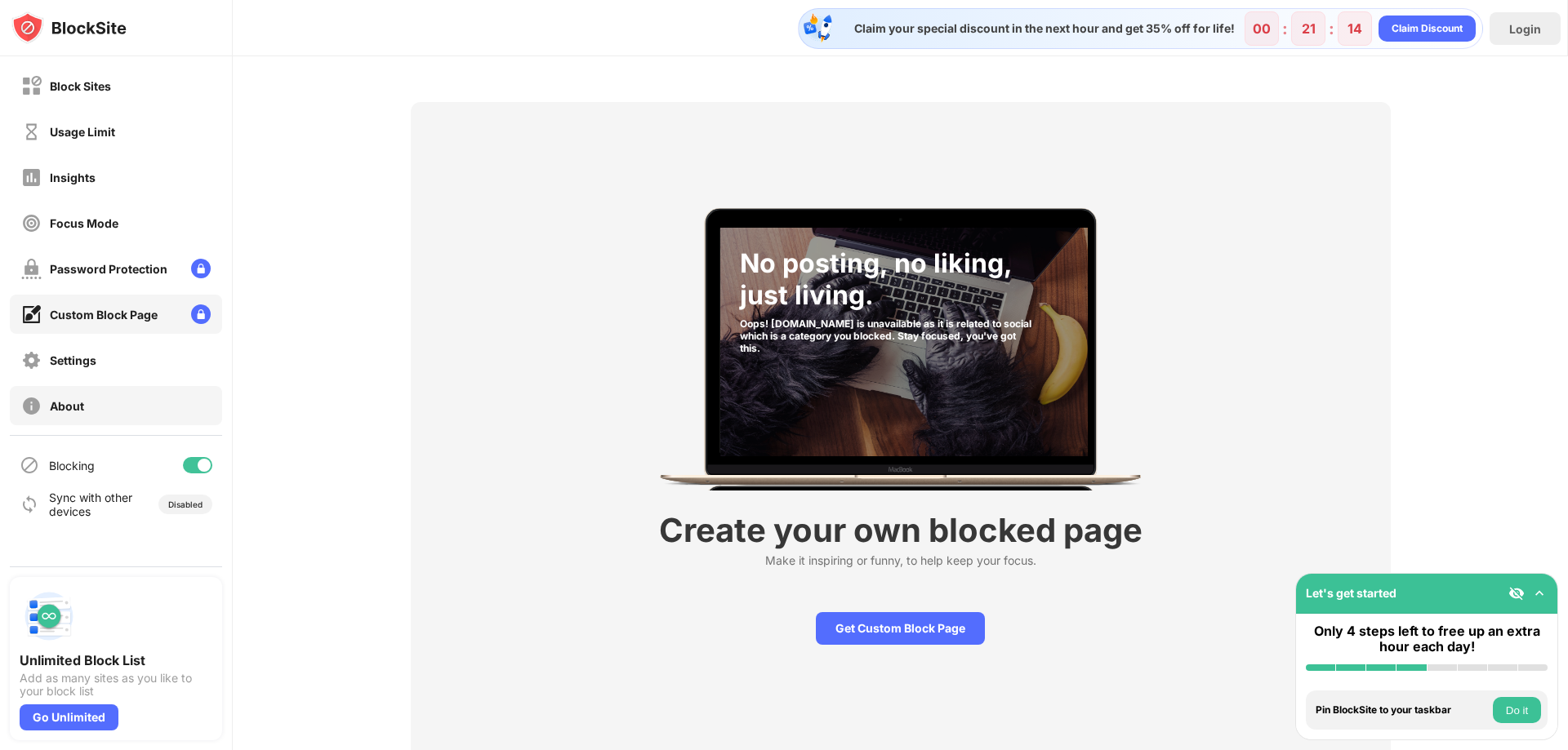
click at [158, 391] on div "About" at bounding box center [116, 405] width 213 height 39
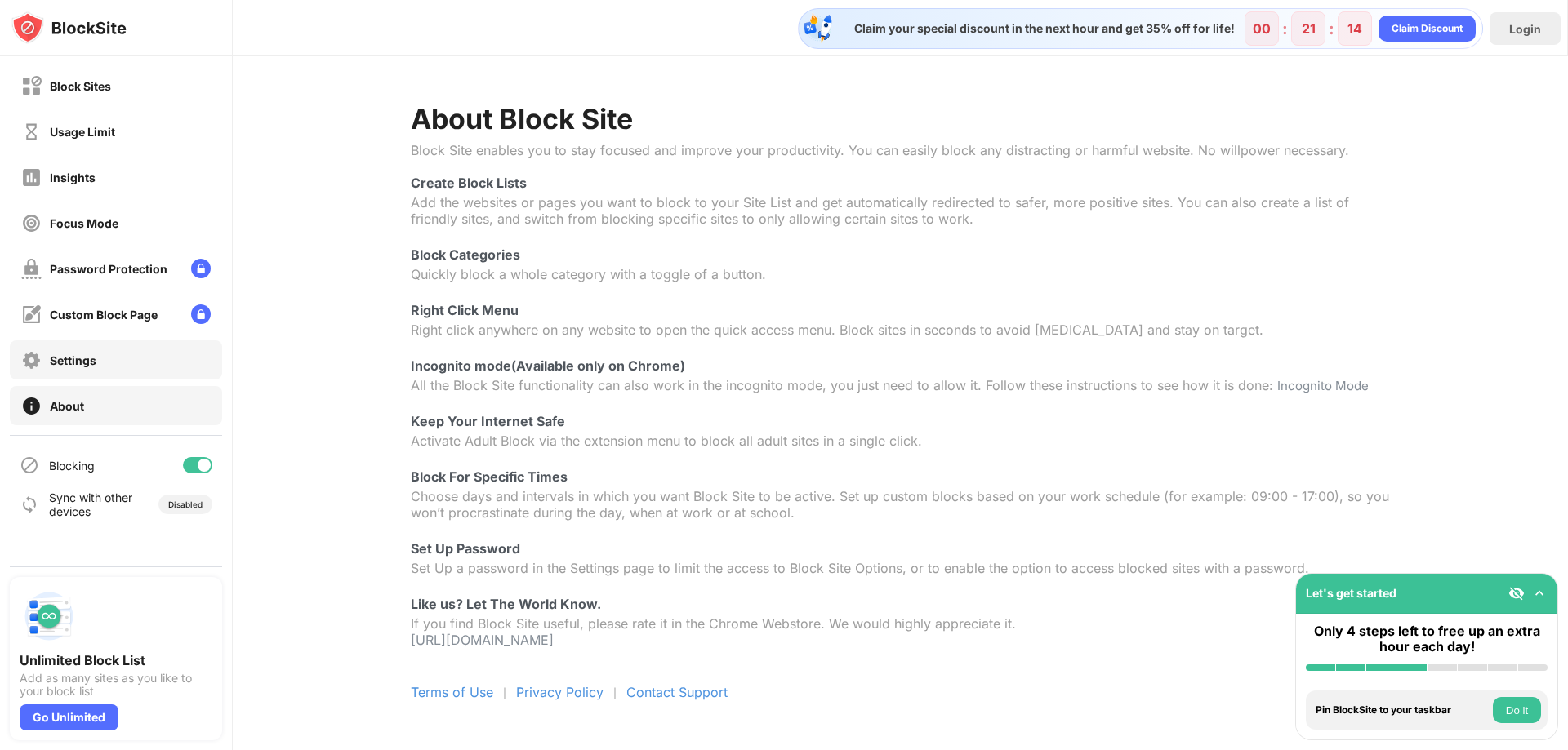
click at [155, 354] on div "Settings" at bounding box center [116, 360] width 213 height 39
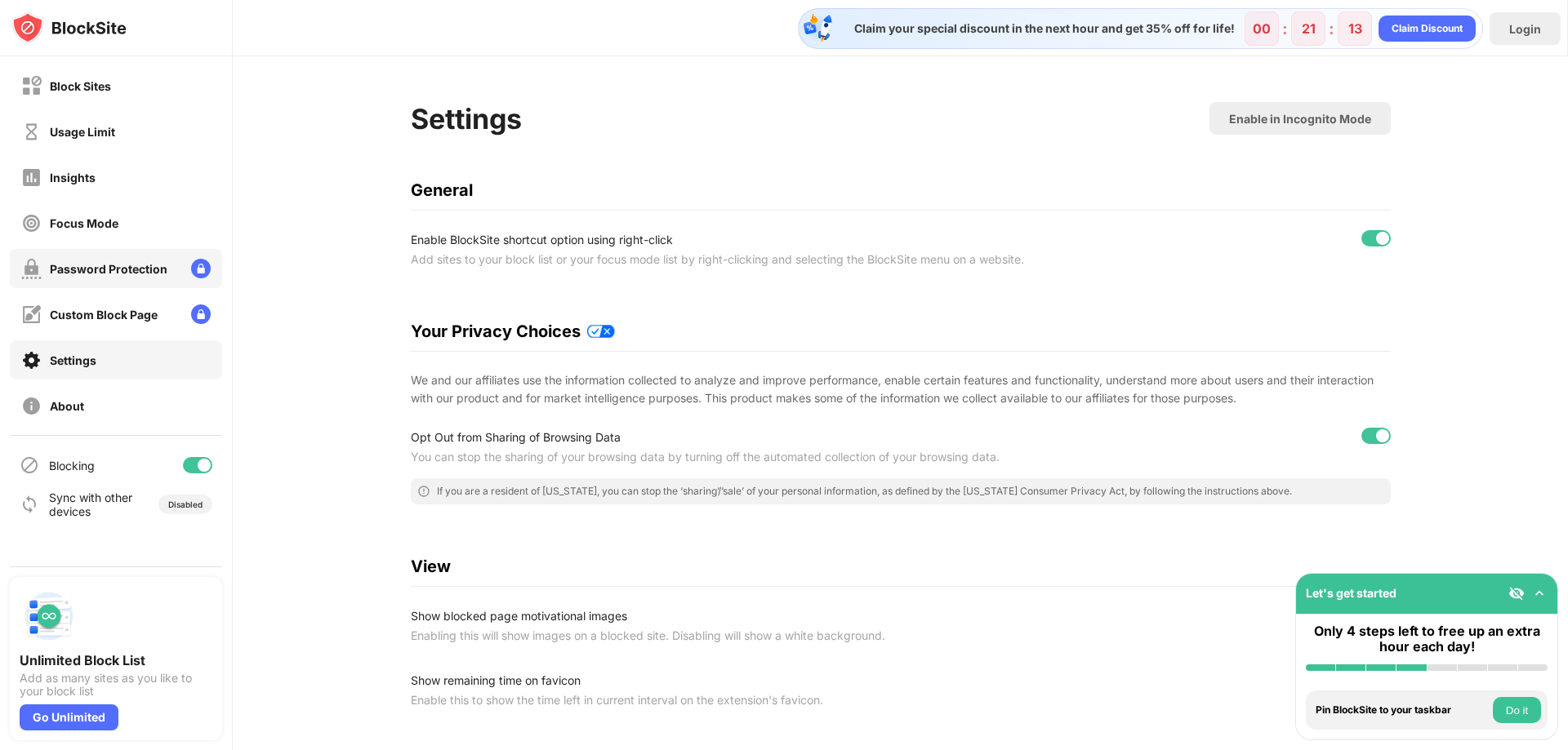
click at [139, 252] on div "Password Protection" at bounding box center [116, 268] width 213 height 39
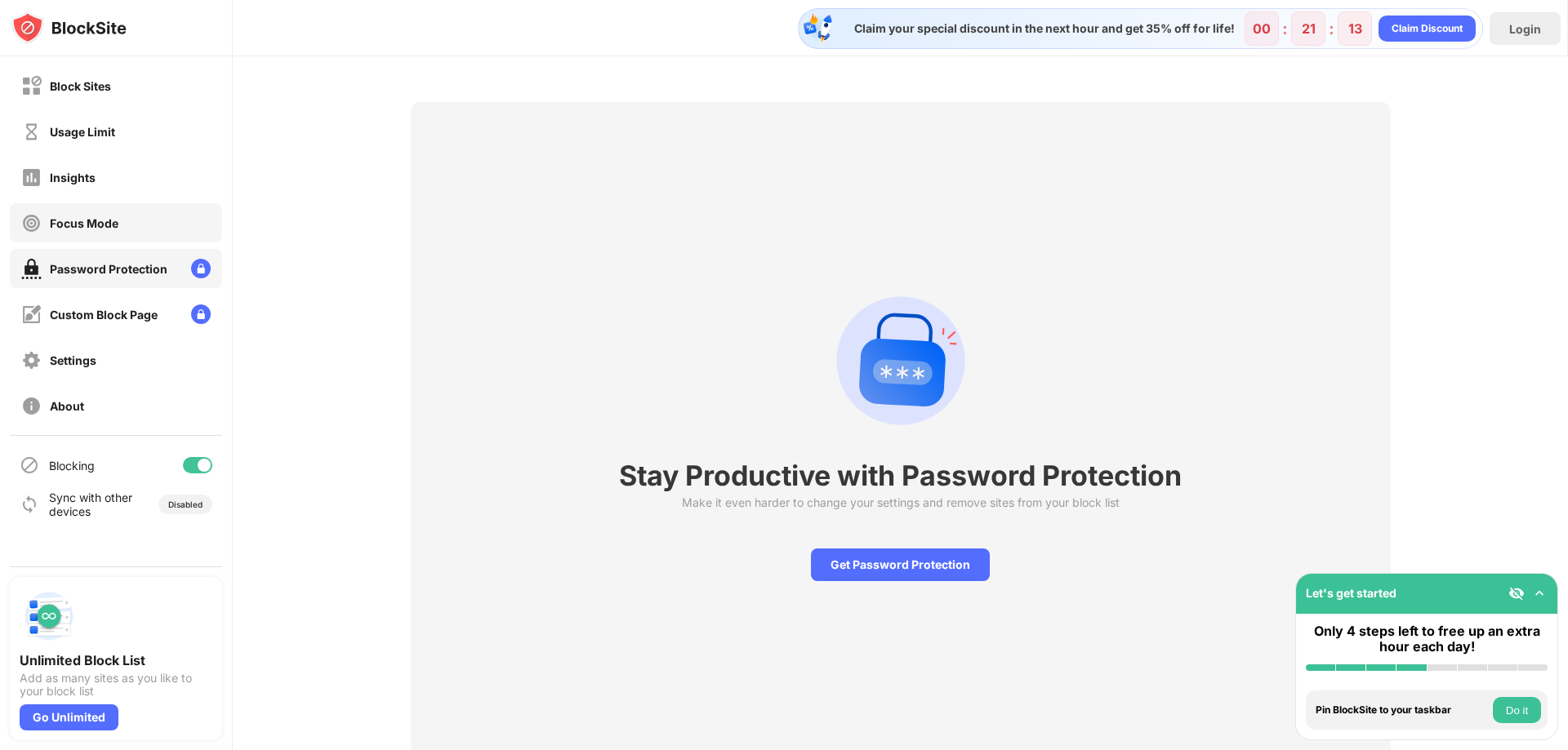
click at [138, 213] on div "Focus Mode" at bounding box center [116, 222] width 213 height 39
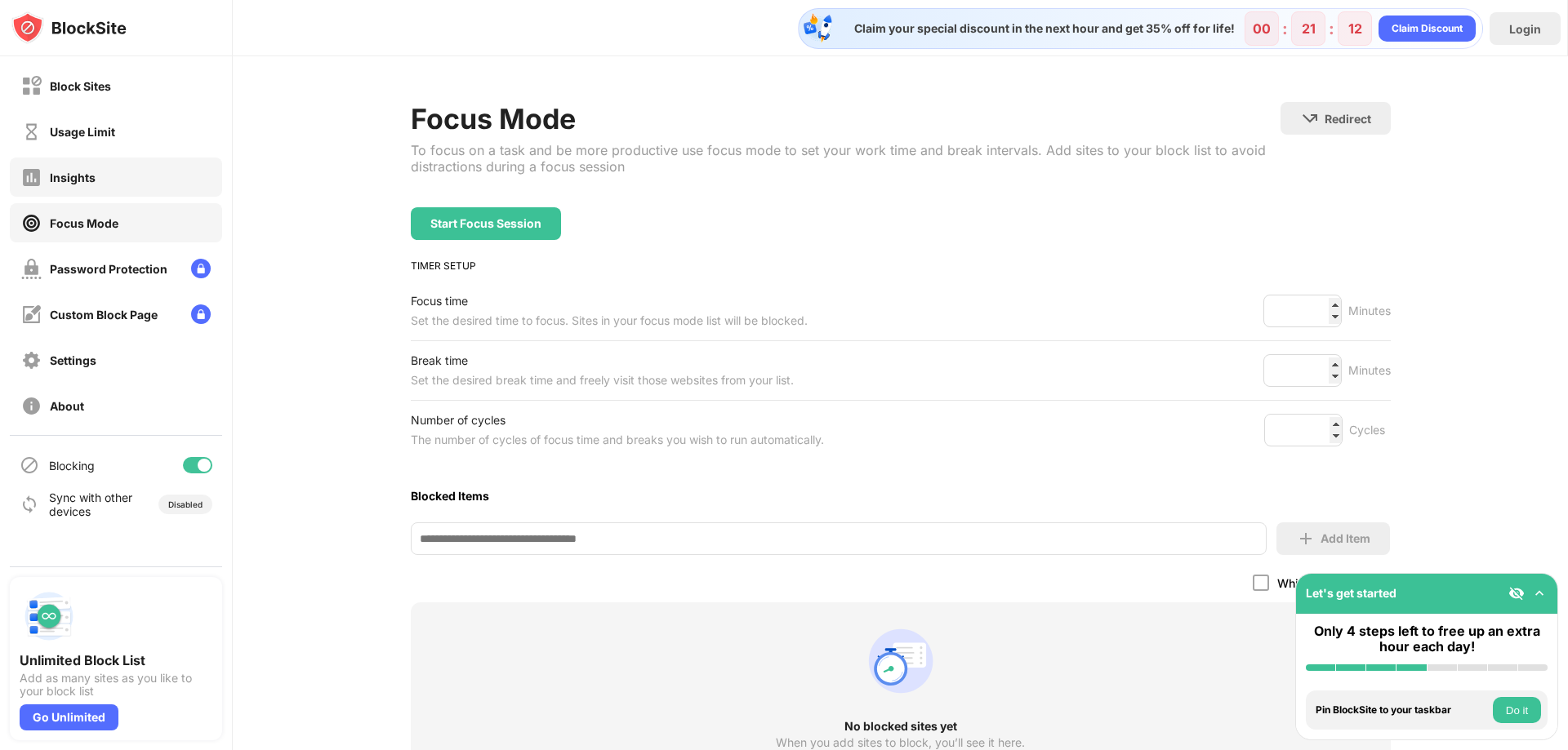
click at [144, 159] on div "Insights" at bounding box center [116, 177] width 213 height 39
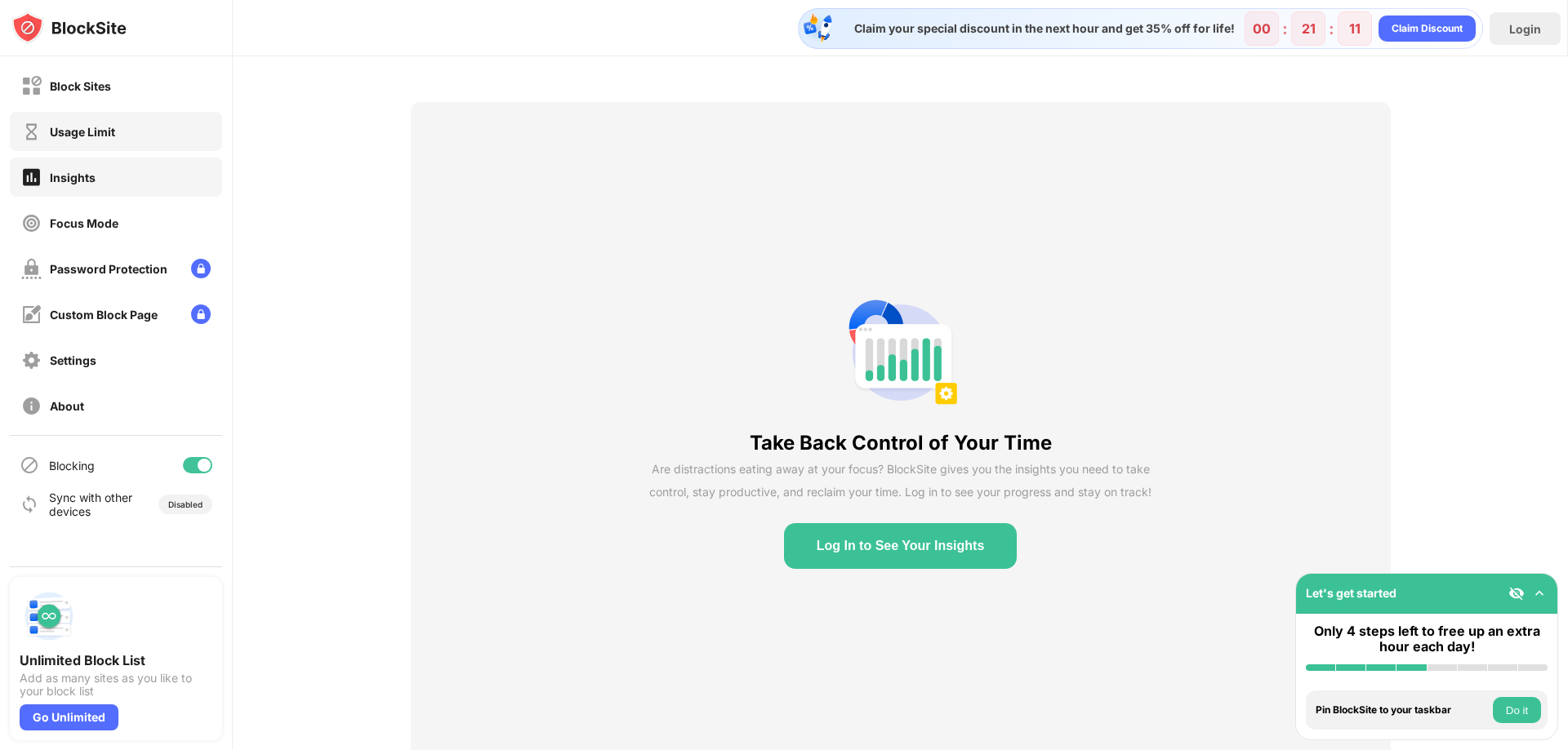
click at [151, 113] on div "Usage Limit" at bounding box center [116, 131] width 213 height 39
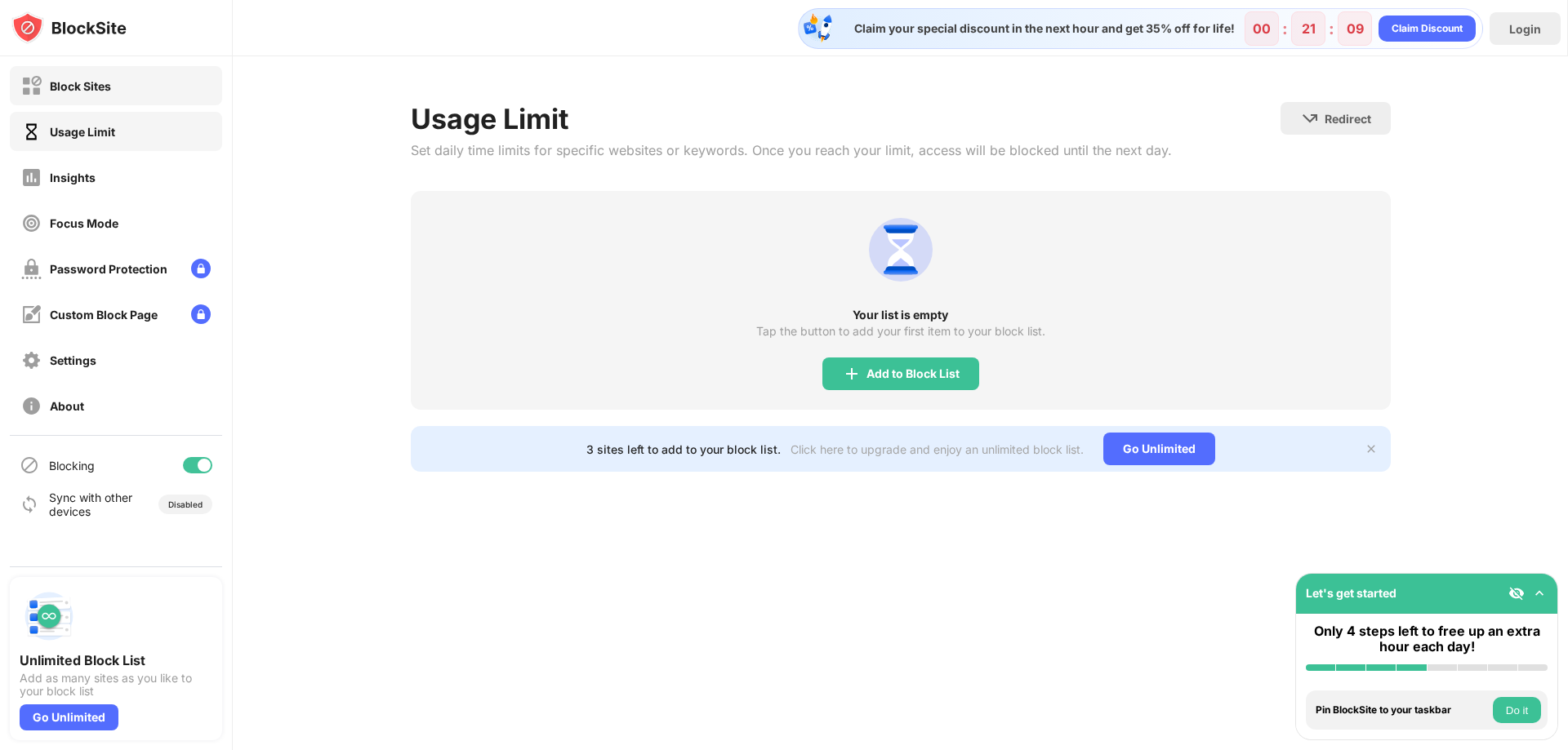
click at [145, 82] on div "Block Sites" at bounding box center [116, 85] width 213 height 39
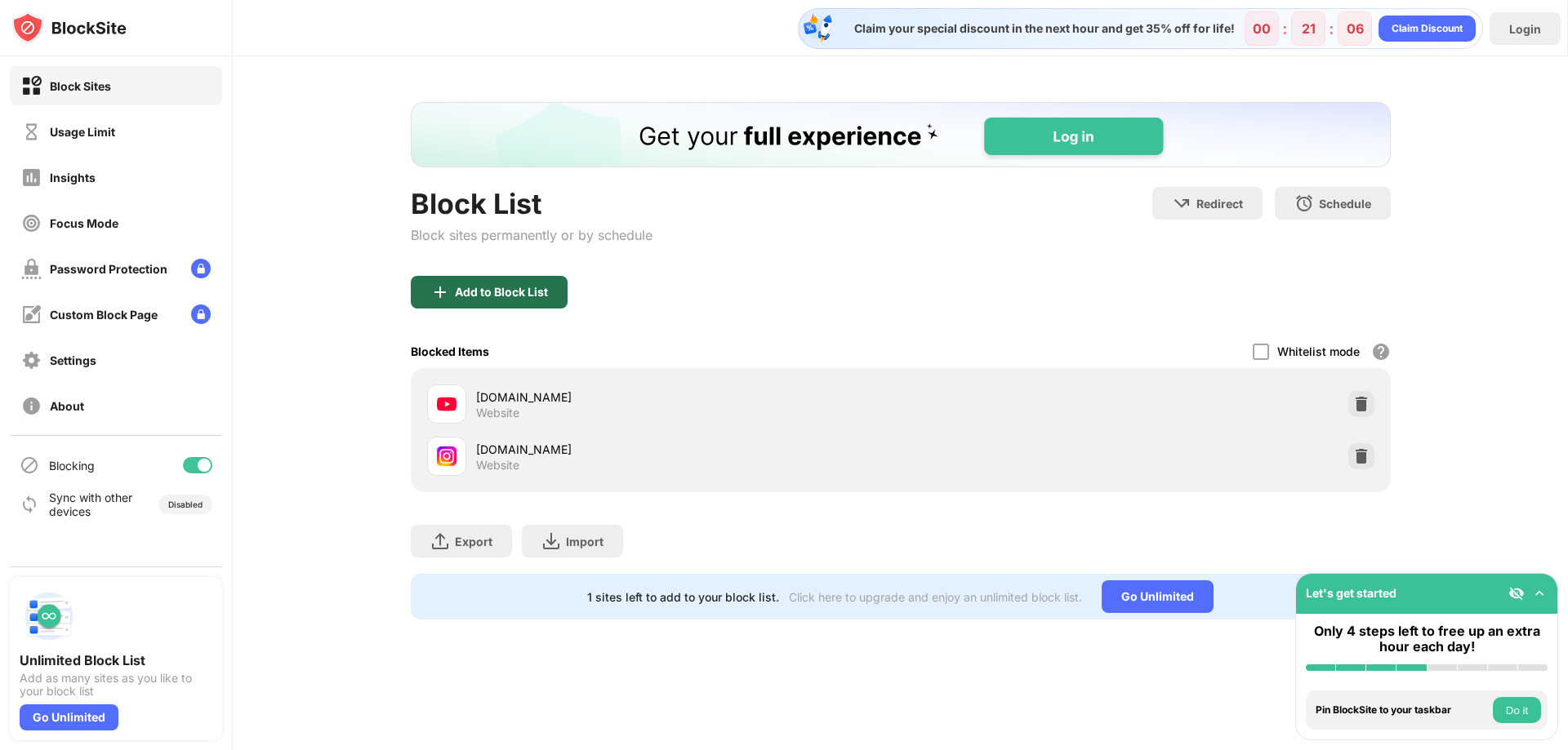
click at [504, 293] on div "Add to Block List" at bounding box center [501, 292] width 93 height 13
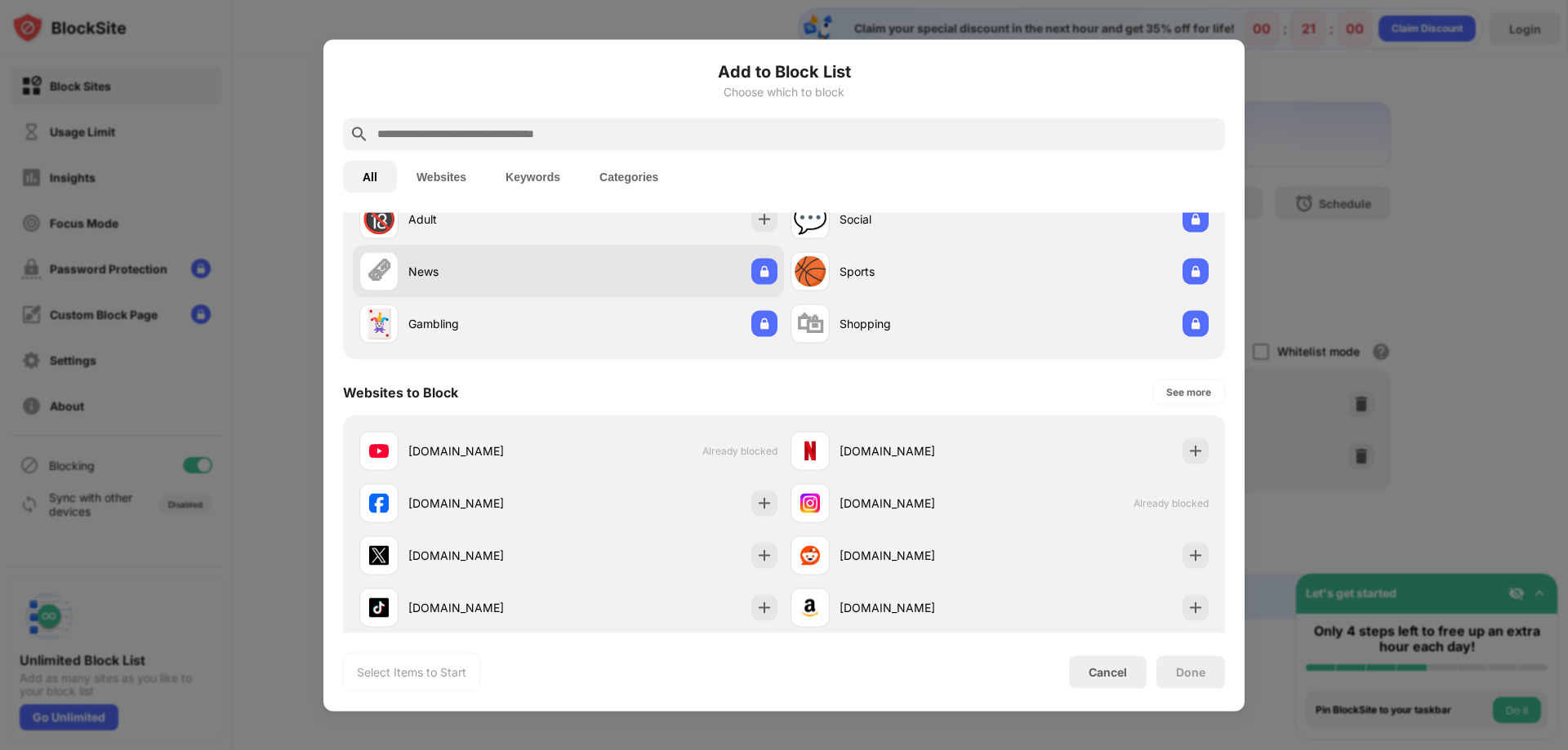
scroll to position [82, 0]
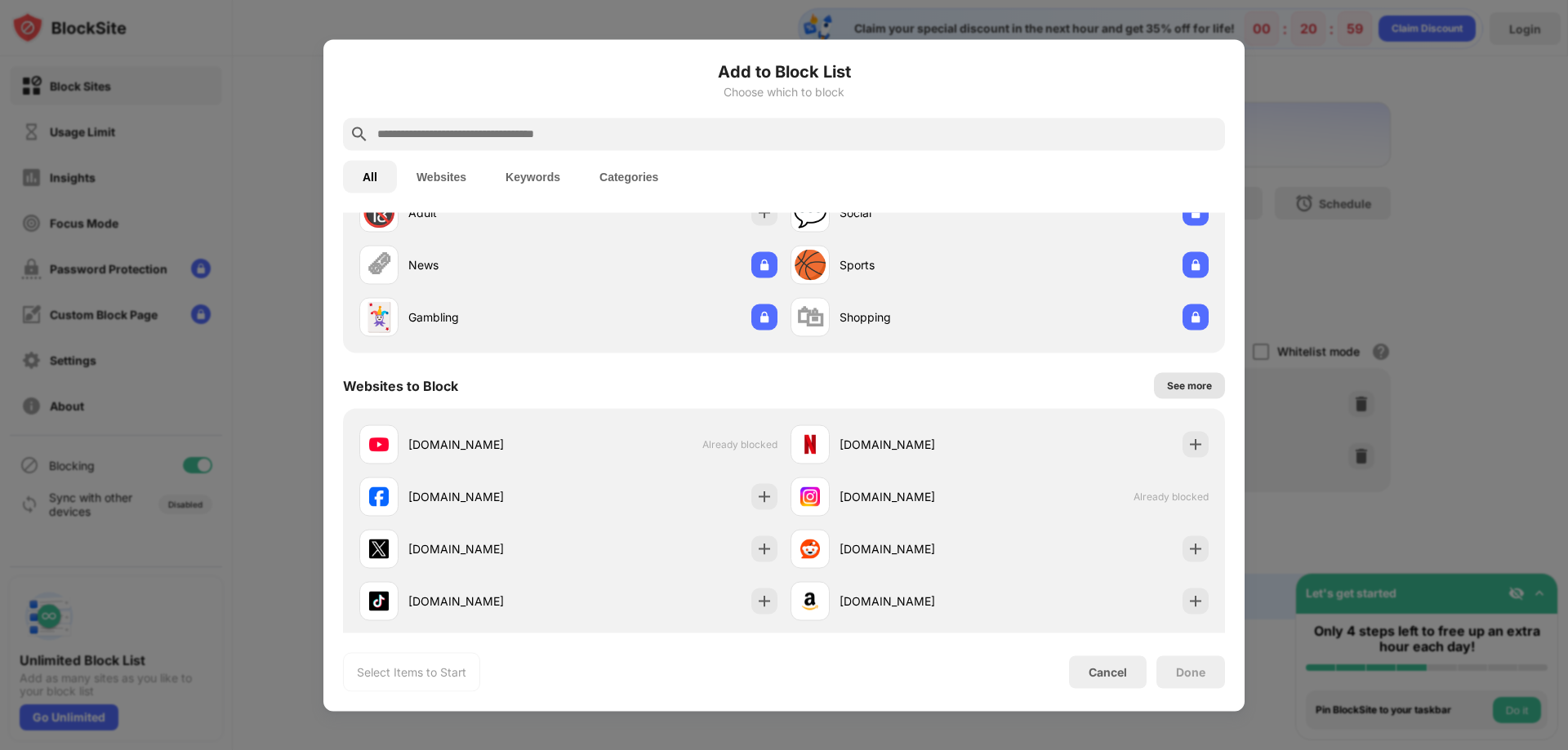
click at [1186, 390] on div "See more" at bounding box center [1189, 385] width 45 height 17
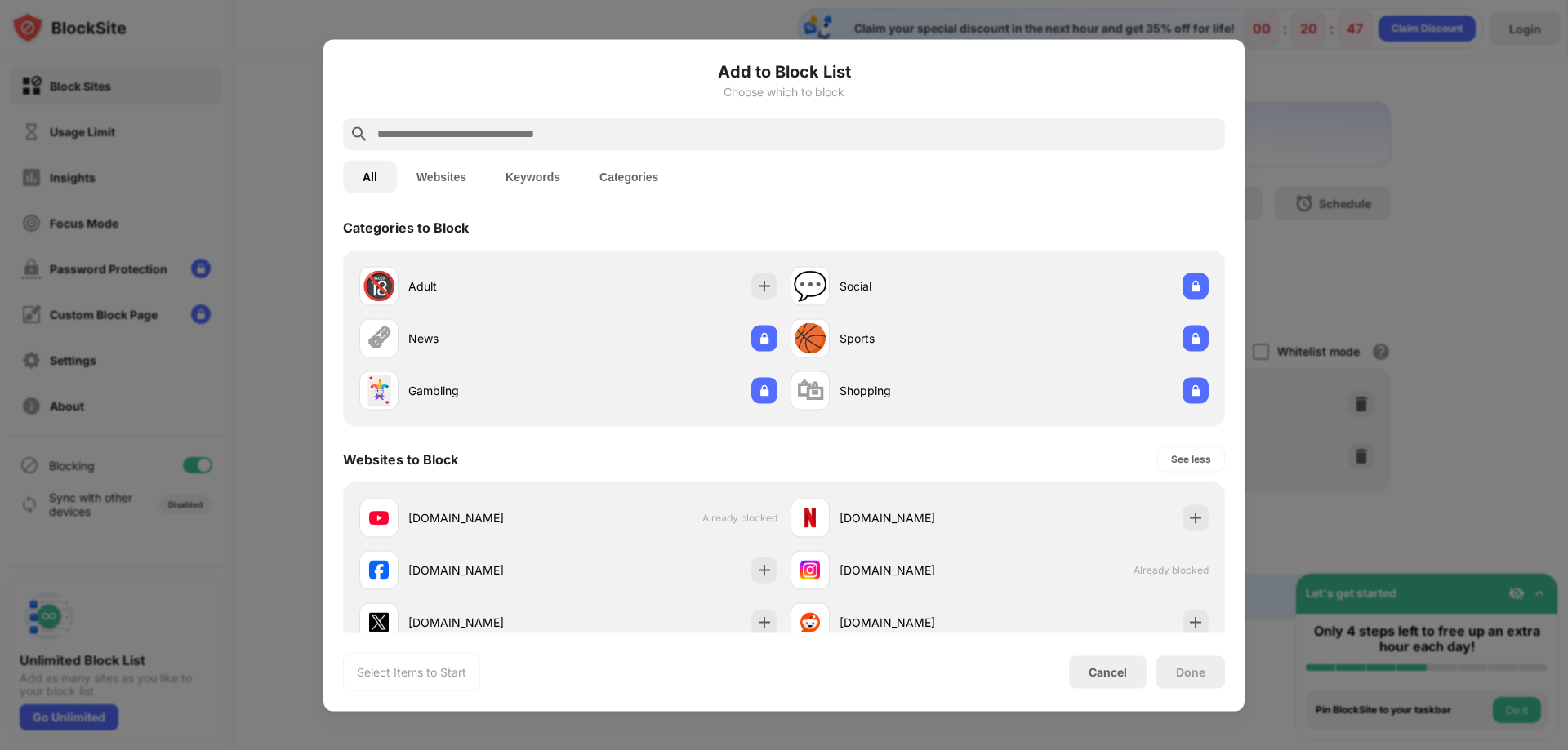
scroll to position [0, 0]
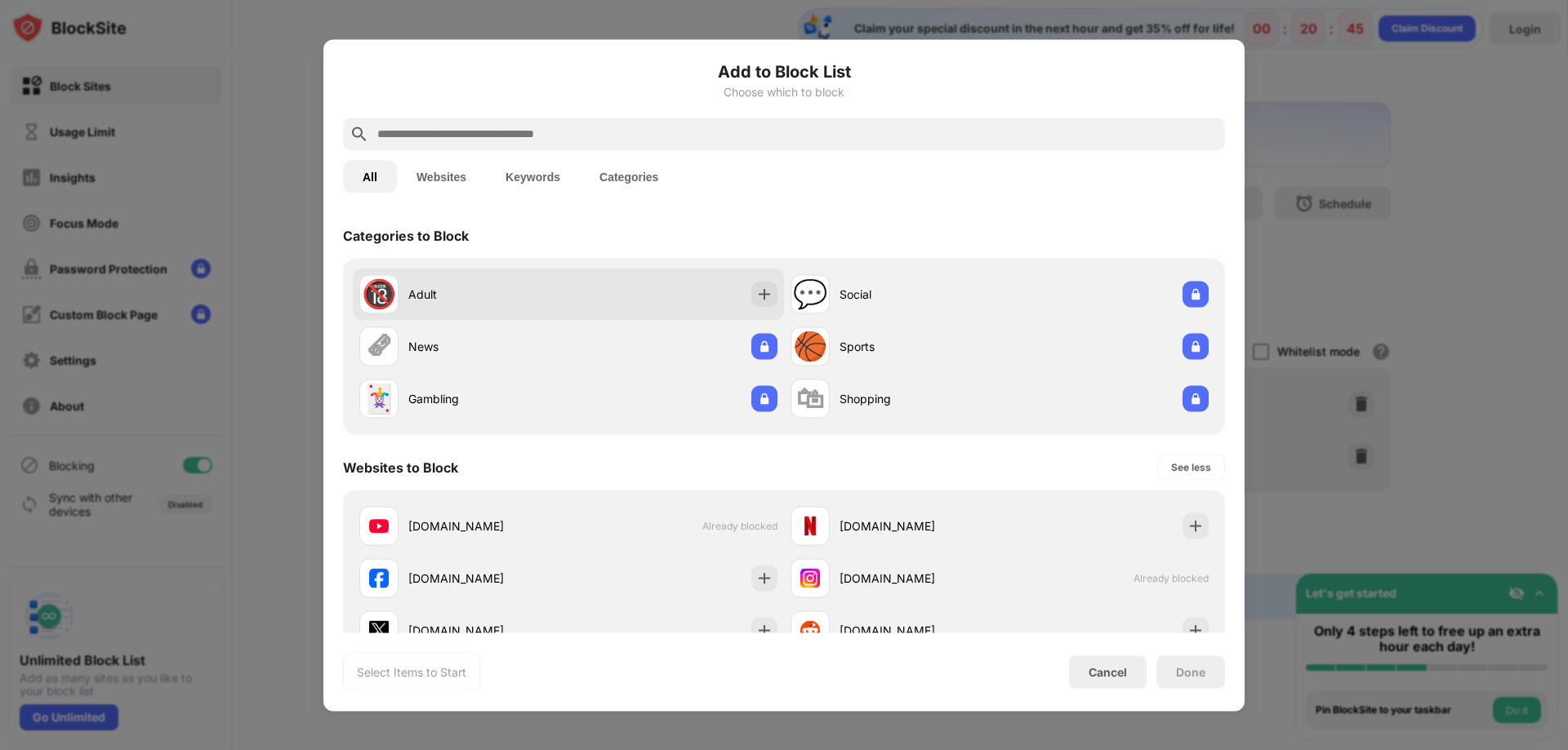
click at [531, 301] on div "Adult" at bounding box center [489, 294] width 160 height 17
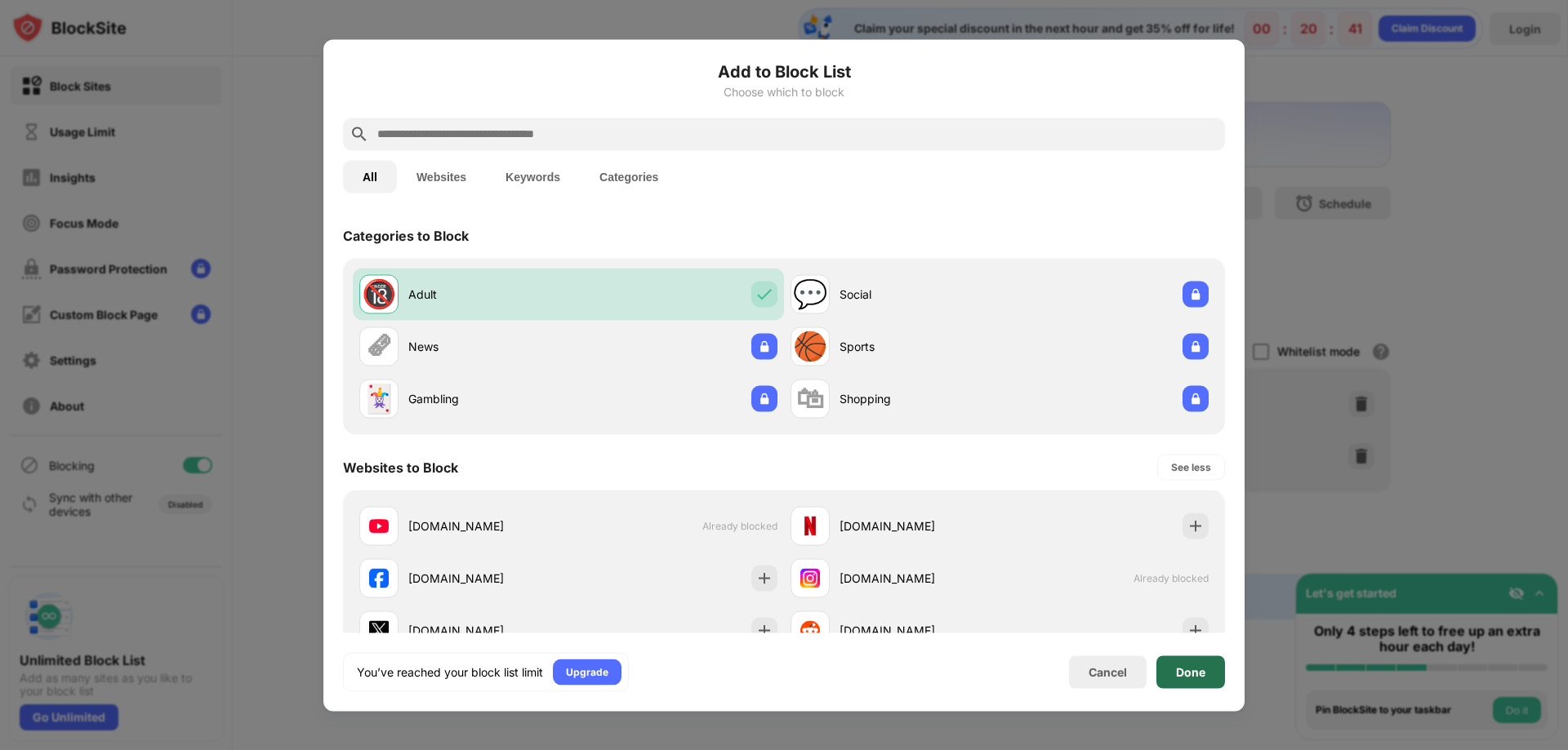
click at [1188, 682] on div "Done" at bounding box center [1190, 672] width 69 height 32
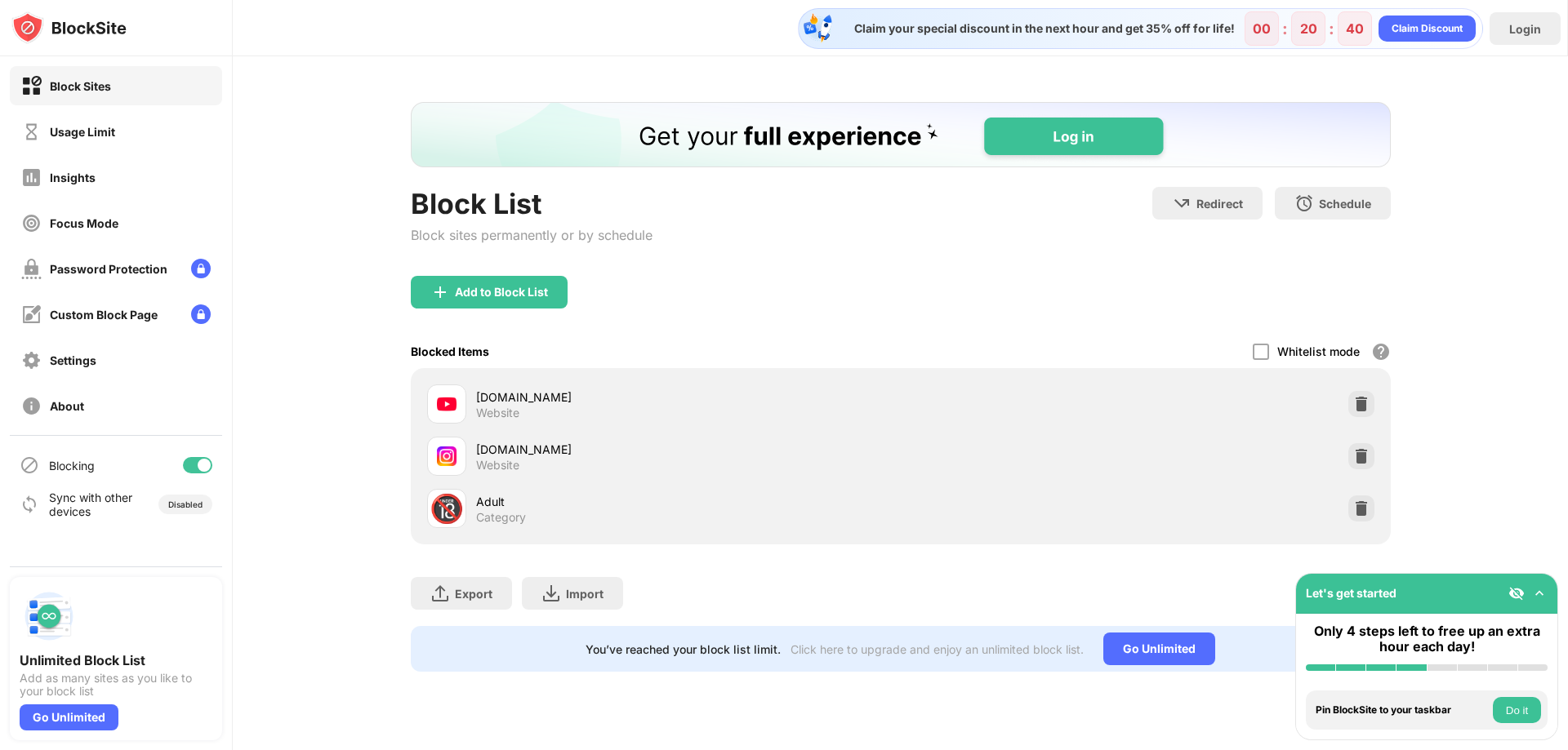
click at [495, 503] on div "Adult" at bounding box center [687, 502] width 424 height 17
click at [449, 506] on div "🔞" at bounding box center [446, 509] width 34 height 33
click at [463, 503] on div "🔞" at bounding box center [446, 509] width 34 height 33
click at [507, 500] on div "Adult" at bounding box center [687, 502] width 424 height 17
click at [1363, 510] on img at bounding box center [1361, 509] width 17 height 17
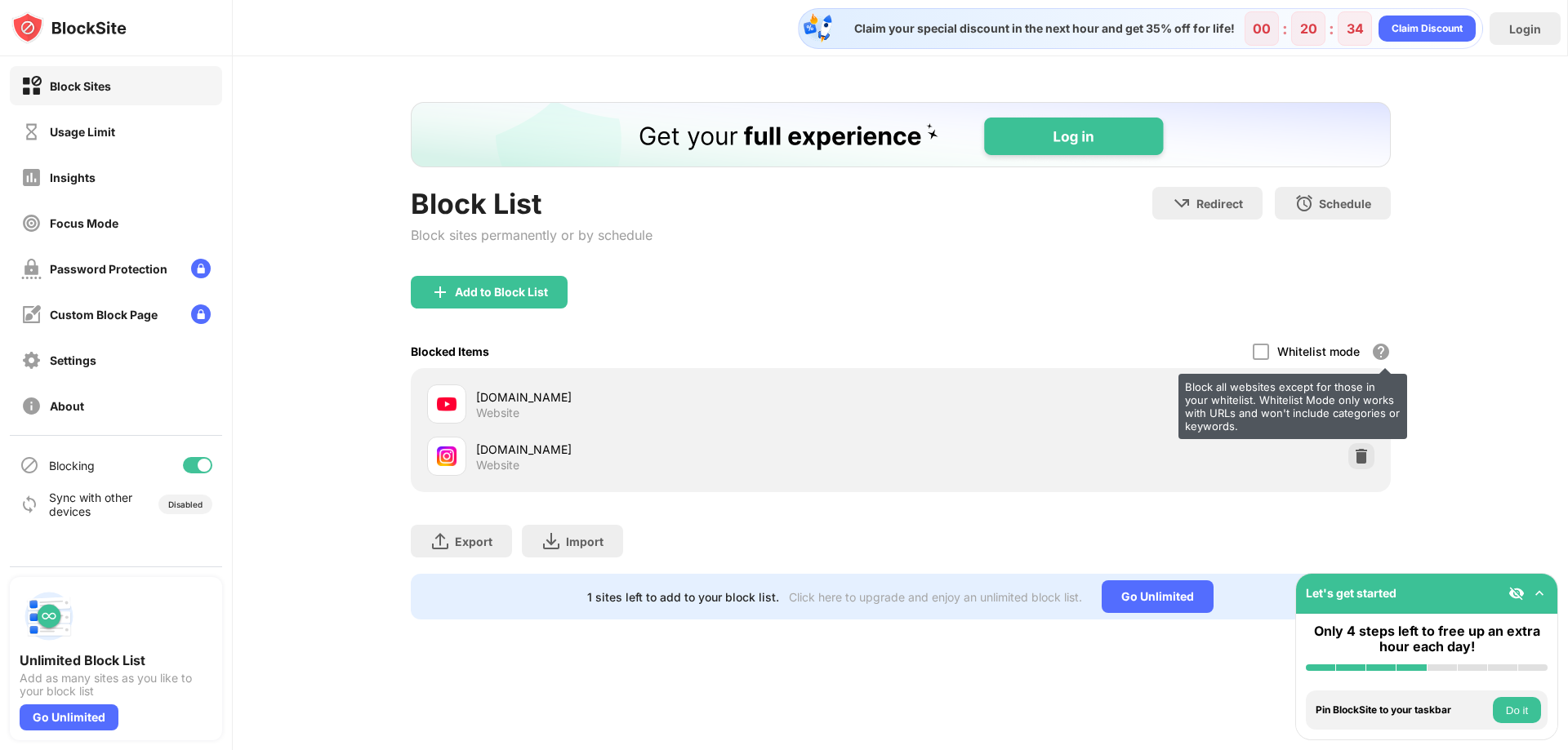
click at [1384, 360] on div "Block all websites except for those in your whitelist. Whitelist Mode only work…" at bounding box center [1381, 352] width 19 height 19
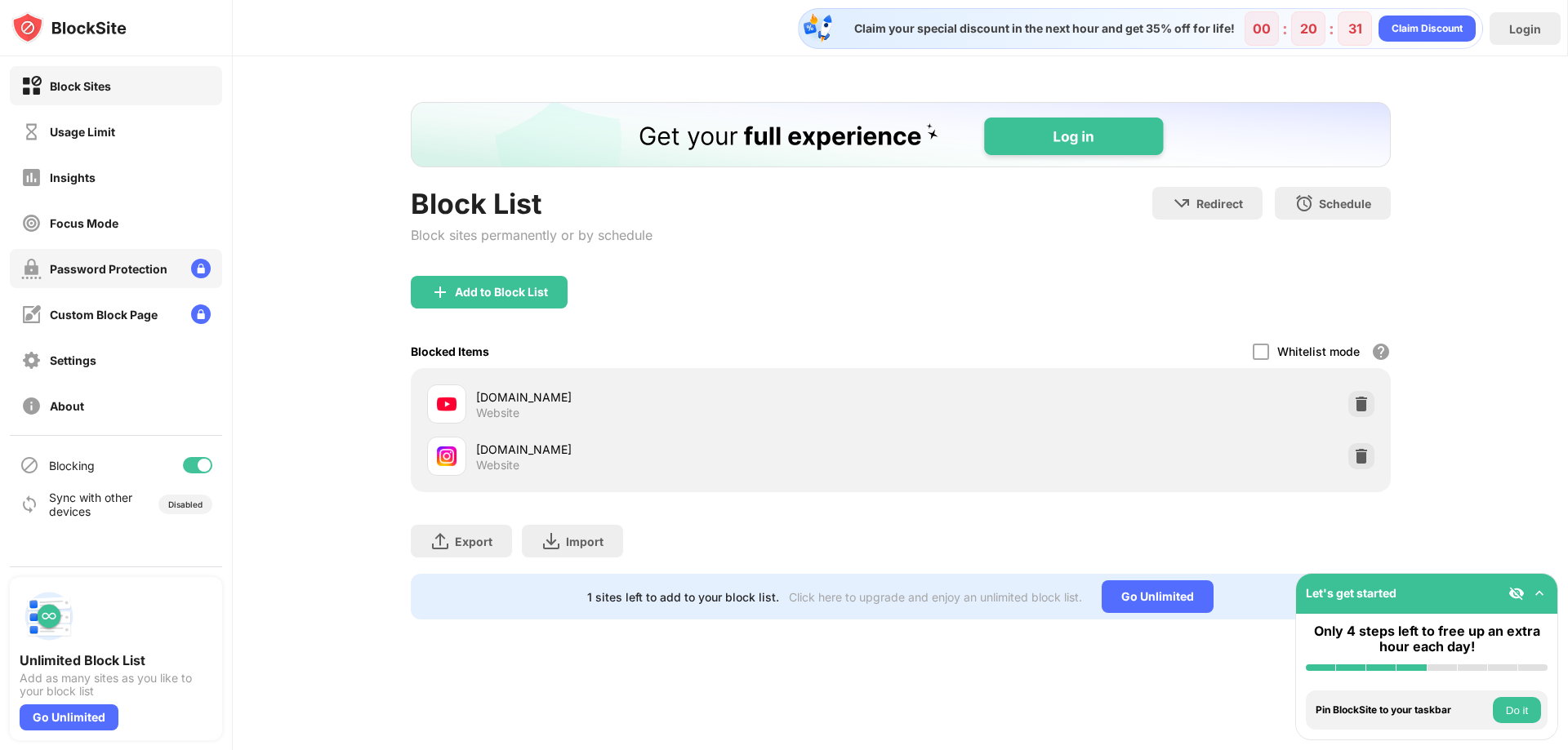
click at [149, 273] on div "Password Protection" at bounding box center [108, 269] width 118 height 14
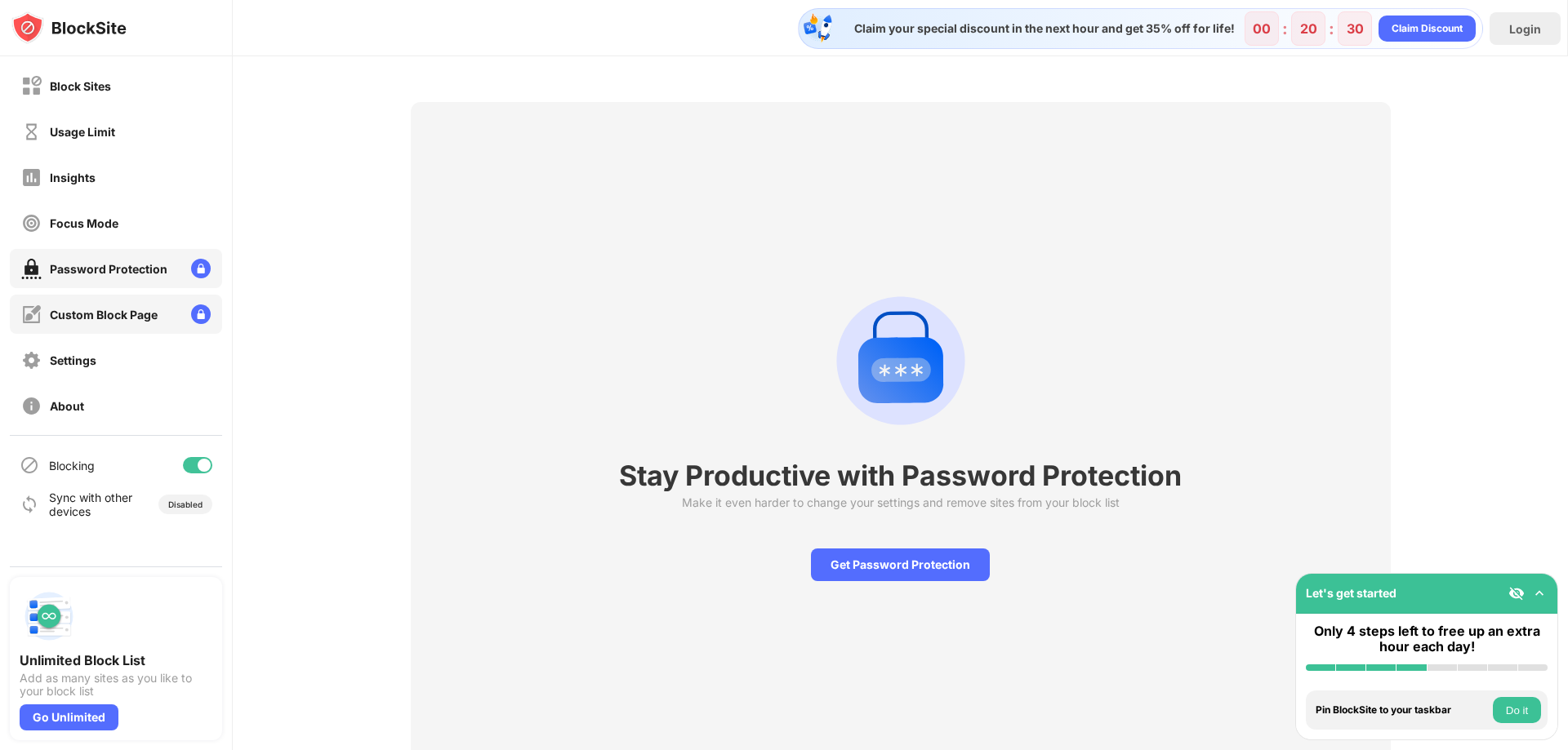
click at [132, 312] on div "Custom Block Page" at bounding box center [104, 314] width 108 height 14
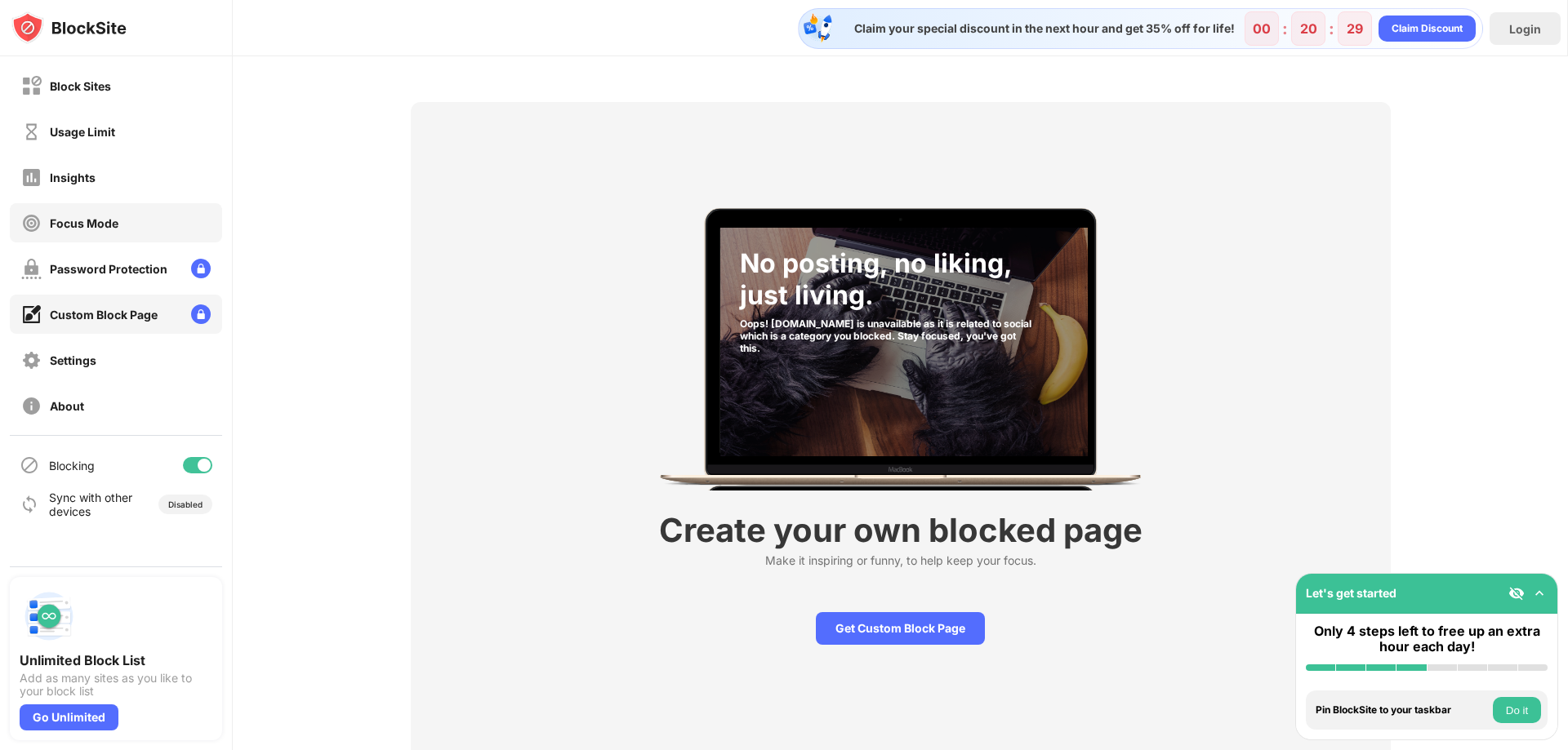
click at [159, 202] on div "Block Sites Usage Limit Insights Focus Mode Password Protection Custom Block Pa…" at bounding box center [116, 246] width 232 height 379
click at [152, 209] on div "Focus Mode" at bounding box center [116, 222] width 213 height 39
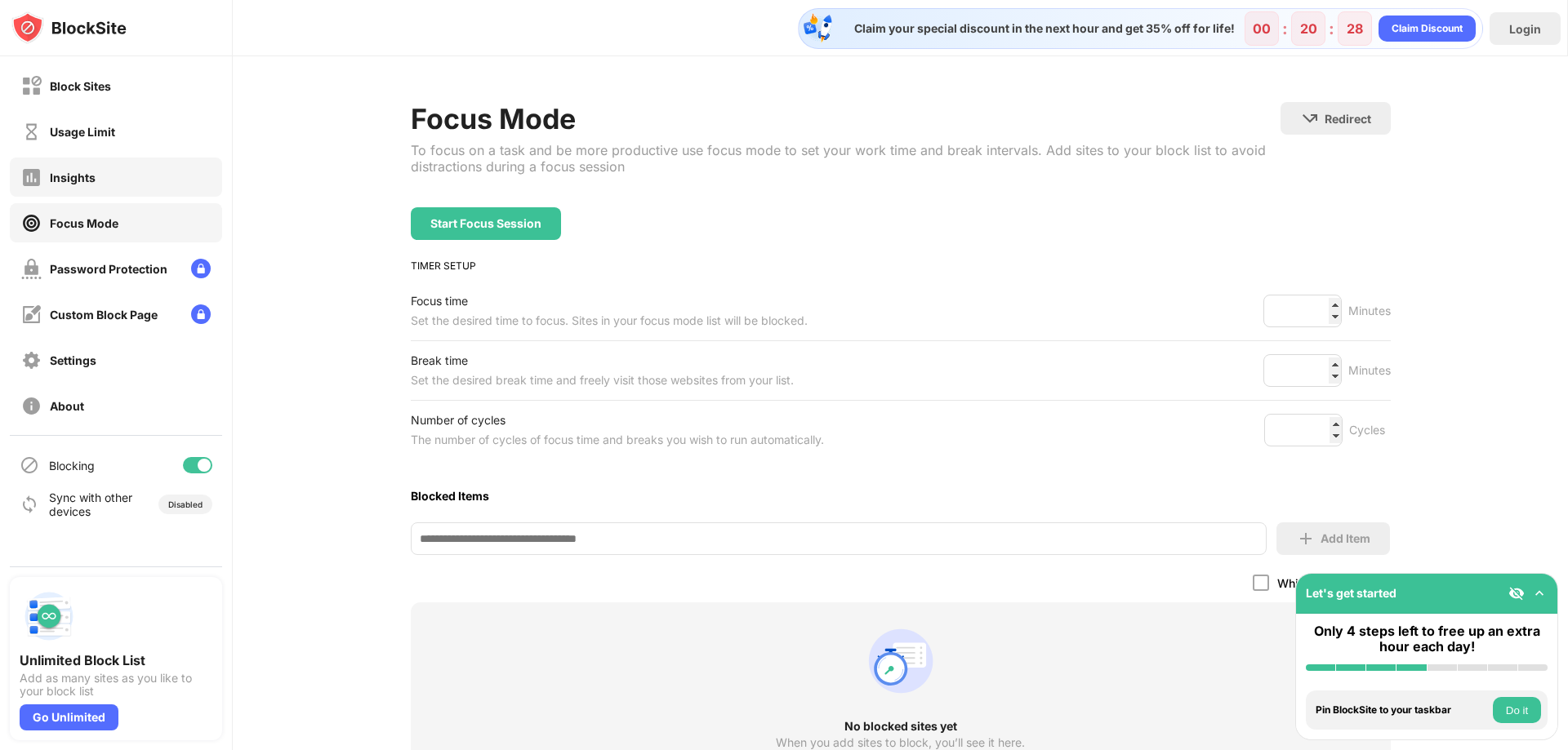
click at [148, 169] on div "Insights" at bounding box center [116, 177] width 213 height 39
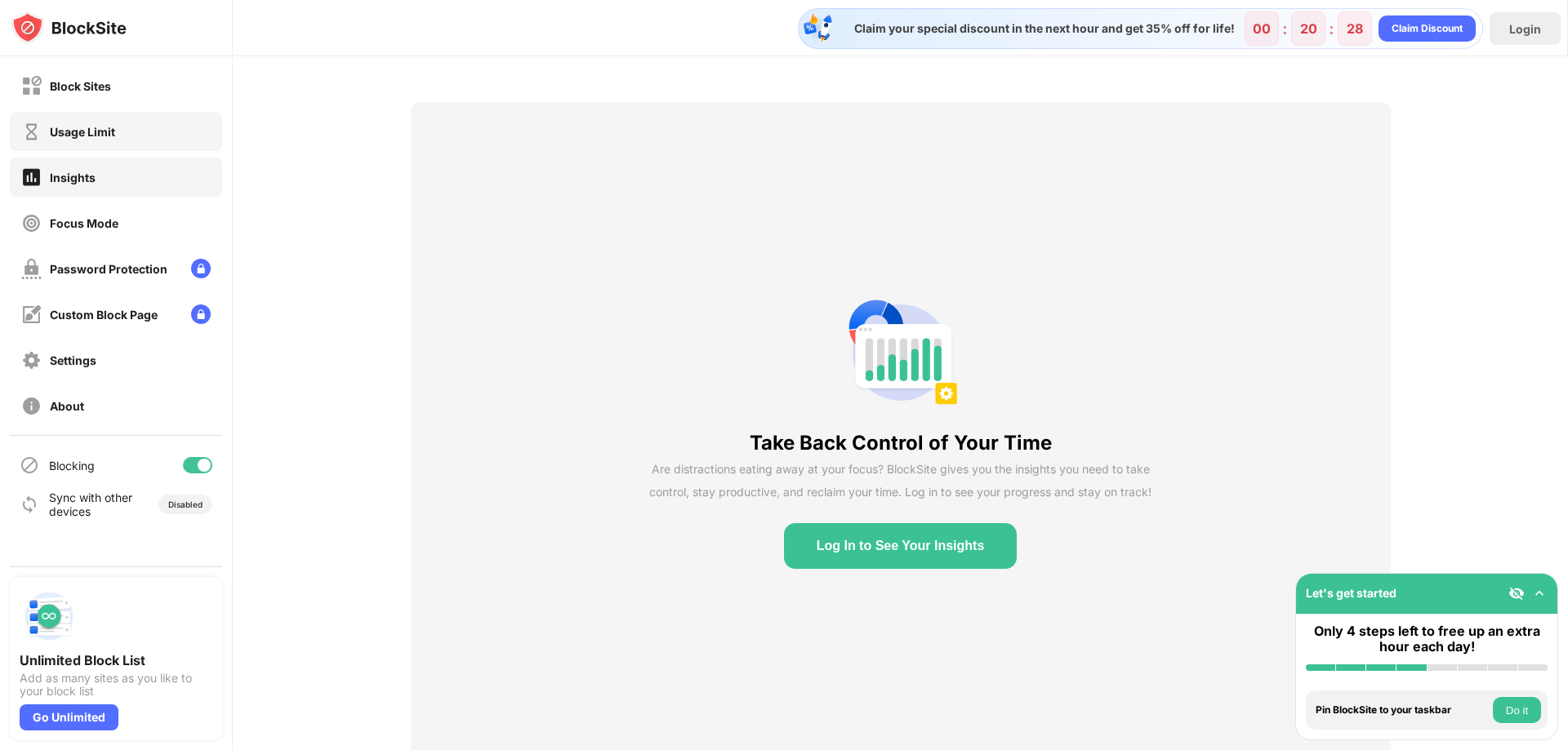
click at [163, 122] on div "Usage Limit" at bounding box center [116, 131] width 213 height 39
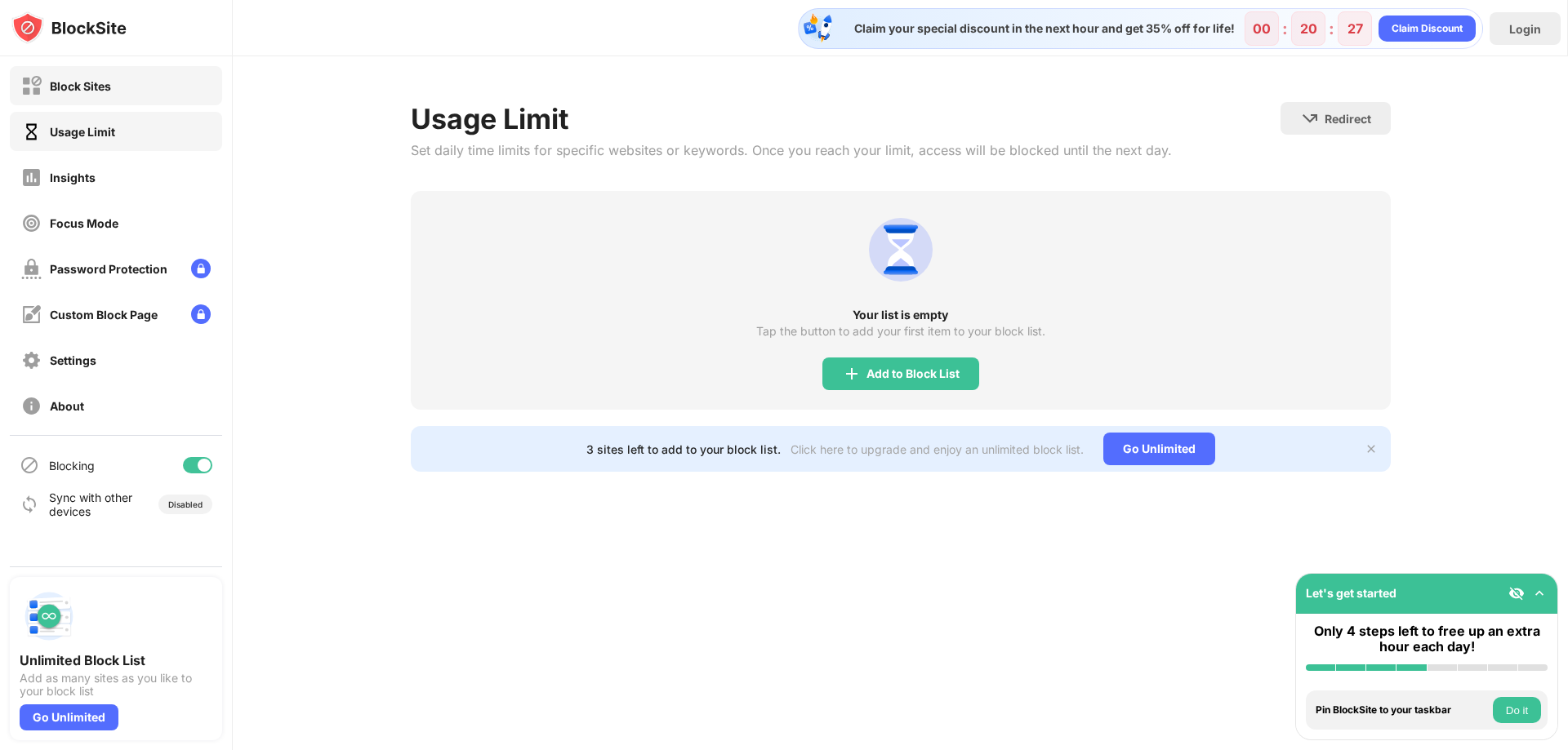
click at [163, 96] on div "Block Sites" at bounding box center [116, 85] width 213 height 39
